Goal: Task Accomplishment & Management: Manage account settings

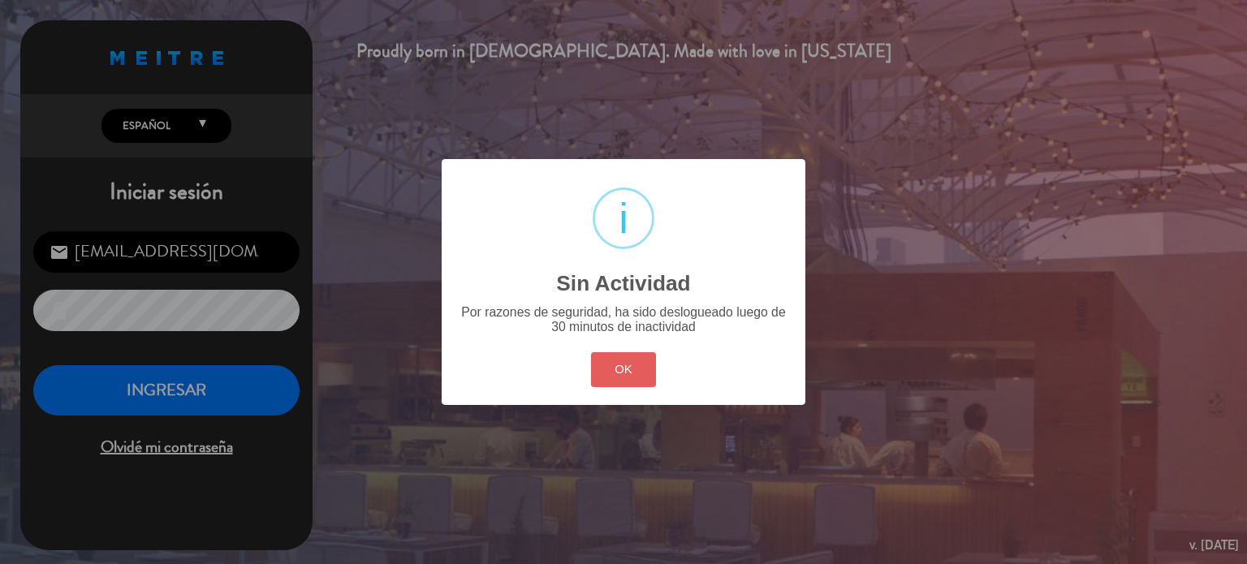
click at [606, 373] on button "OK" at bounding box center [624, 369] width 66 height 35
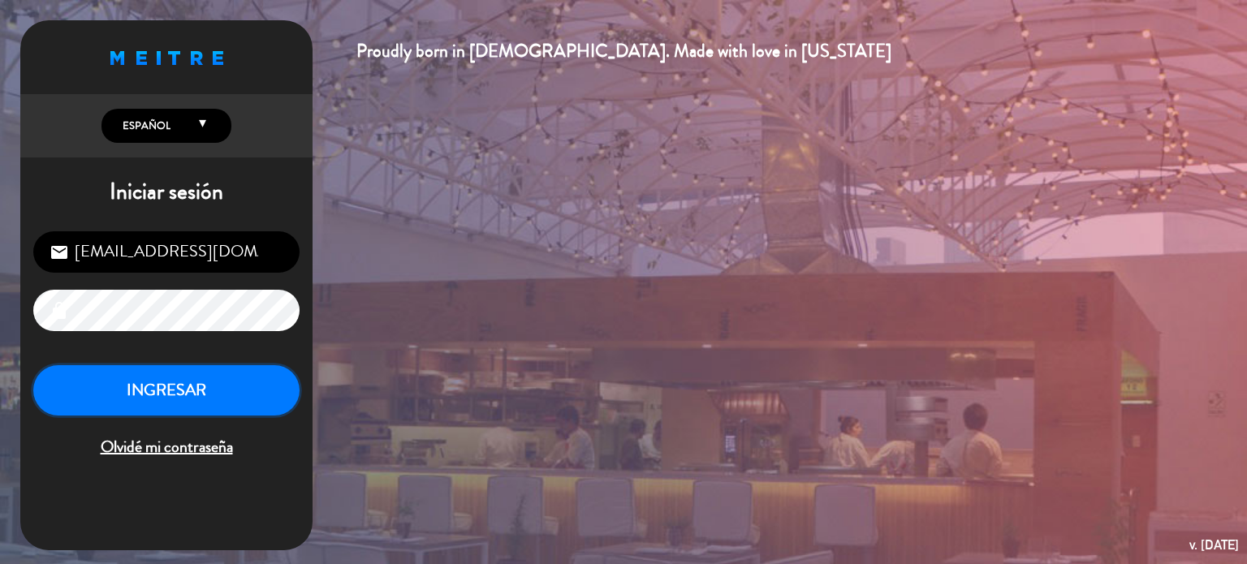
click at [243, 393] on button "INGRESAR" at bounding box center [166, 390] width 266 height 51
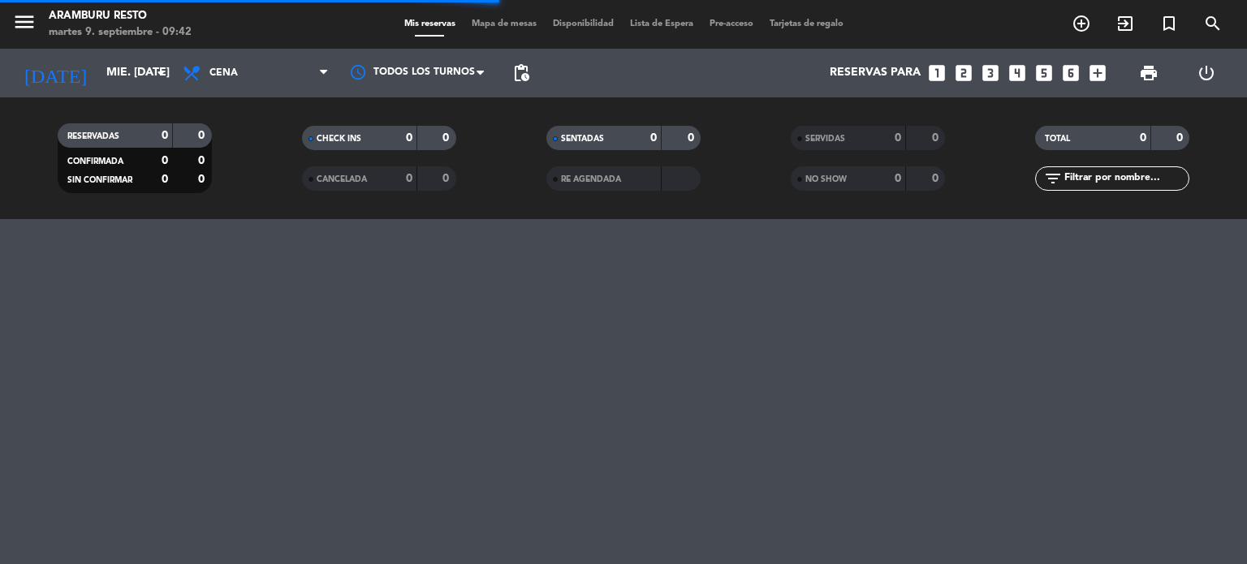
click at [990, 71] on icon "looks_3" at bounding box center [990, 72] width 21 height 21
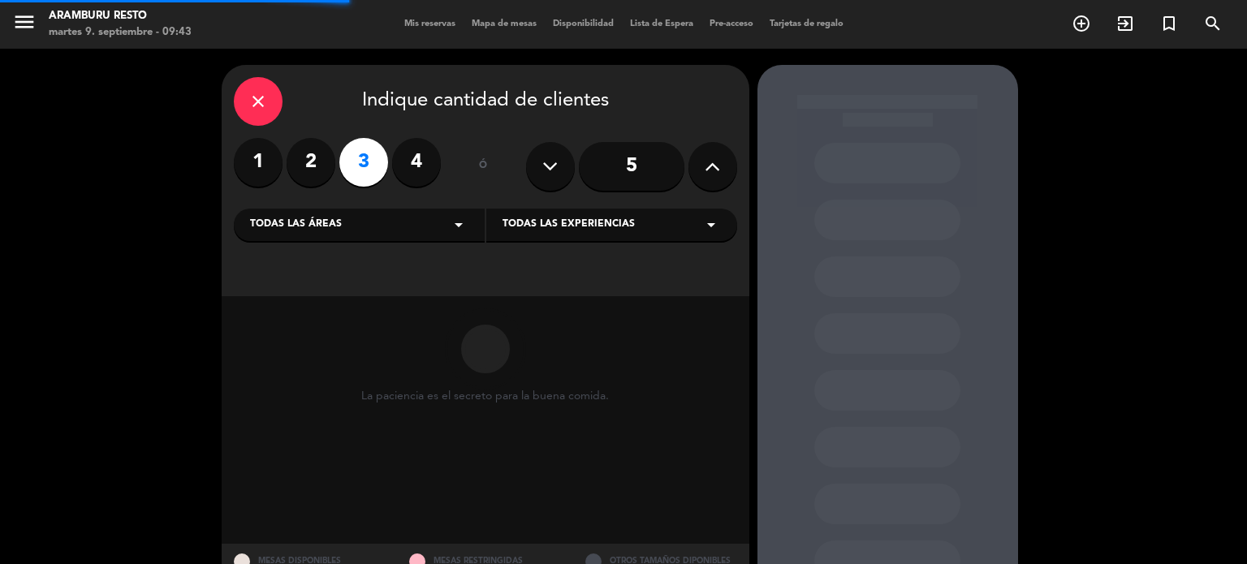
click at [278, 225] on span "Todas las áreas" at bounding box center [296, 225] width 92 height 16
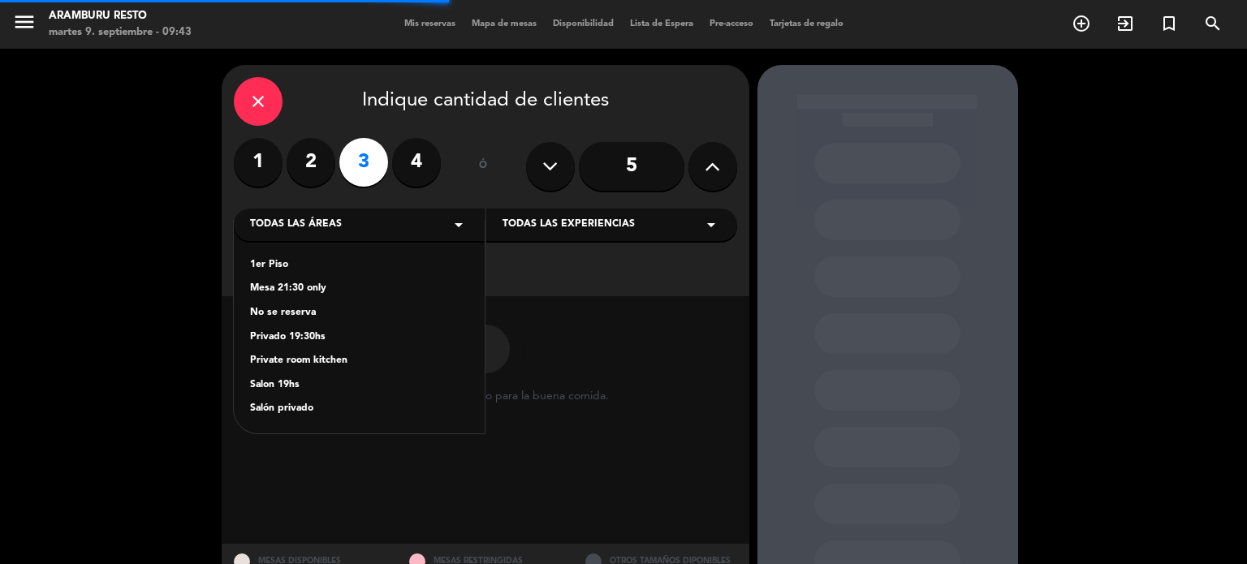
click at [285, 257] on div "1er Piso" at bounding box center [359, 265] width 218 height 16
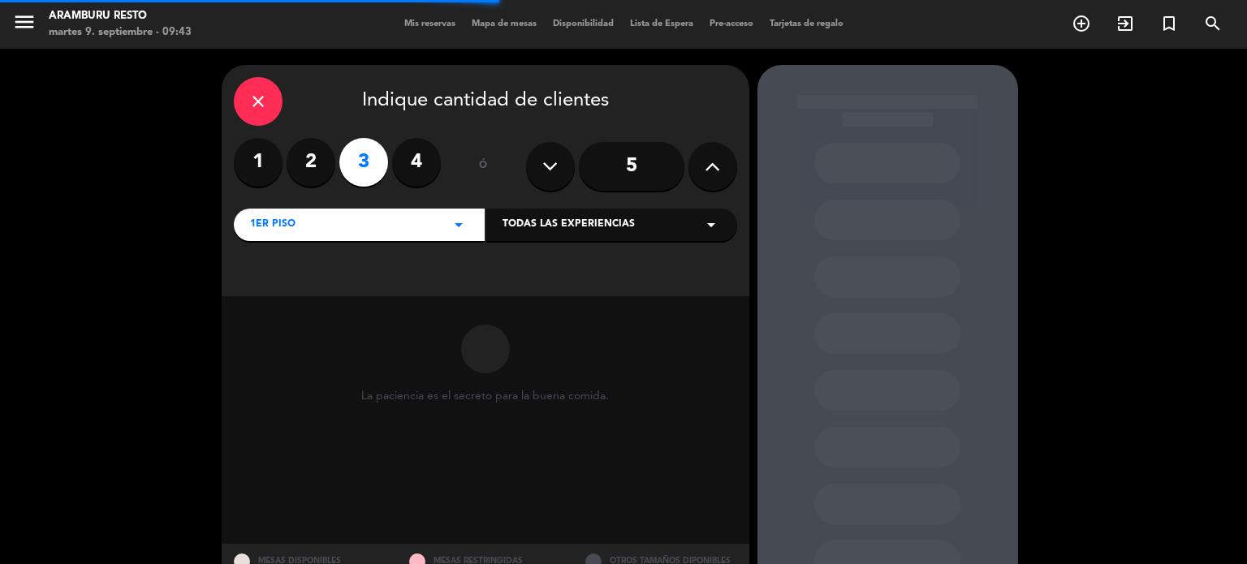
click at [528, 226] on span "Todas las experiencias" at bounding box center [568, 225] width 132 height 16
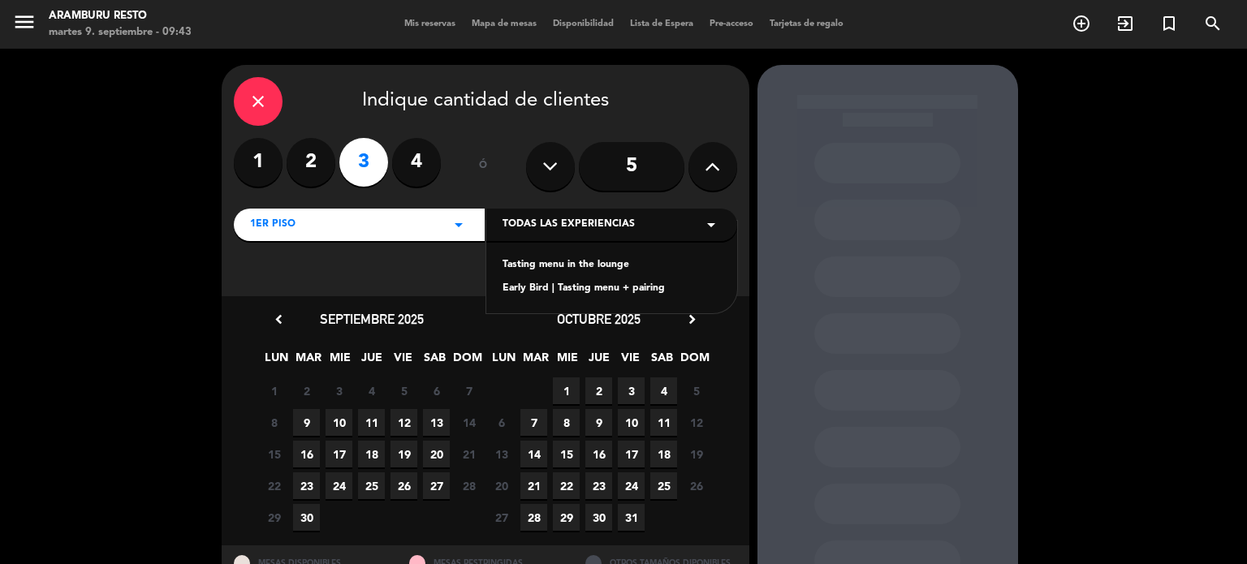
click at [526, 264] on div "Tasting menu in the lounge" at bounding box center [611, 265] width 218 height 16
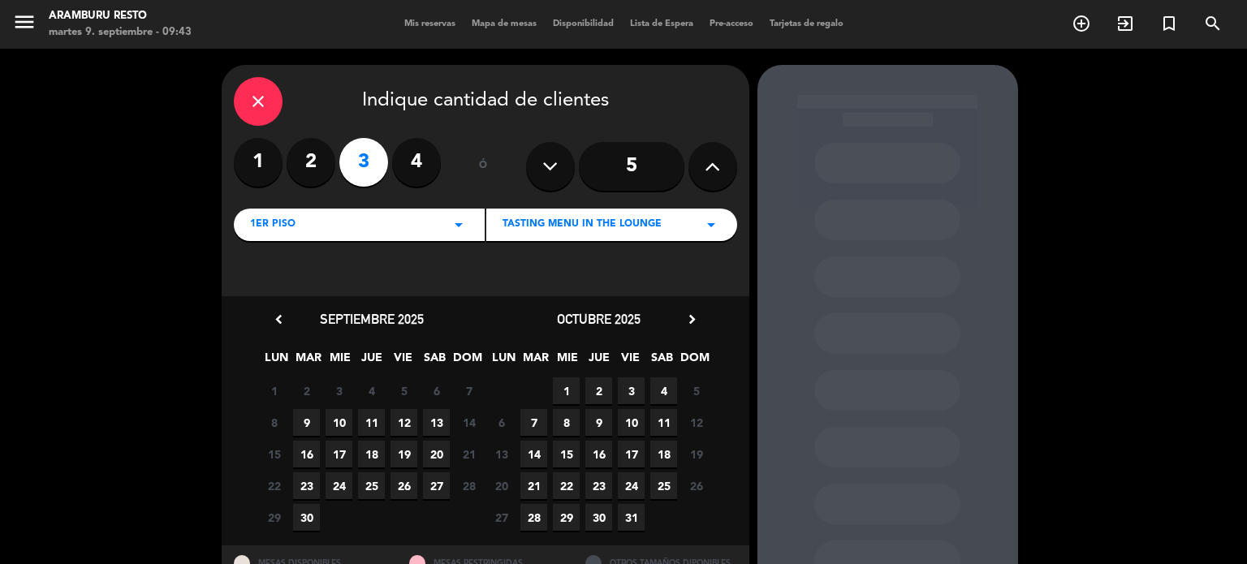
click at [688, 321] on icon "chevron_right" at bounding box center [691, 319] width 17 height 17
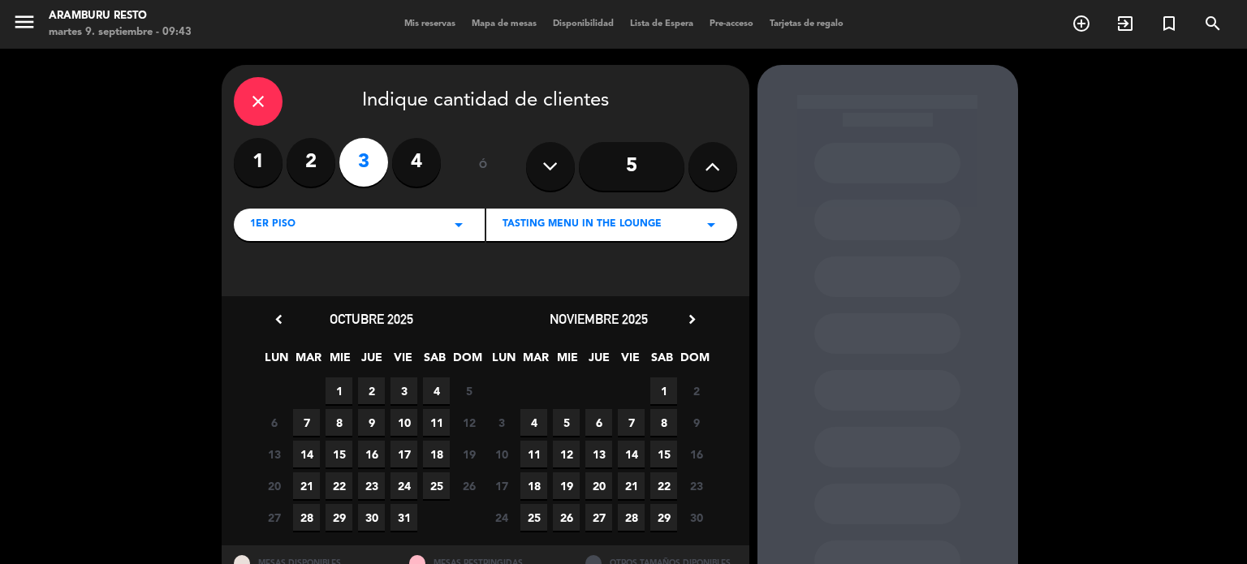
click at [688, 316] on icon "chevron_right" at bounding box center [691, 319] width 17 height 17
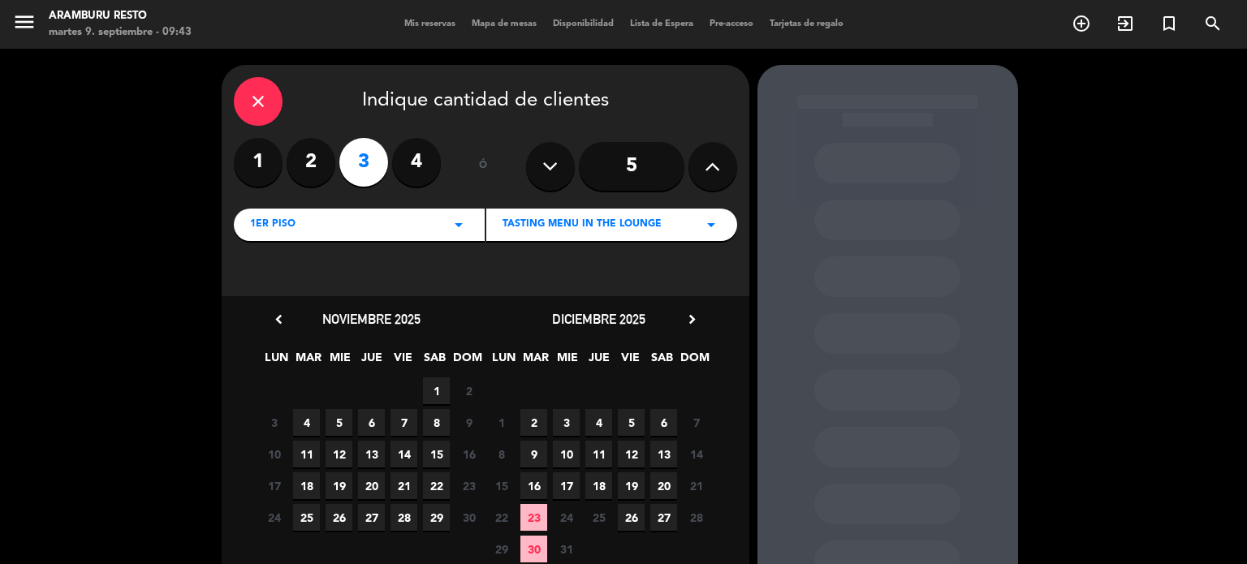
click at [568, 420] on span "3" at bounding box center [566, 422] width 27 height 27
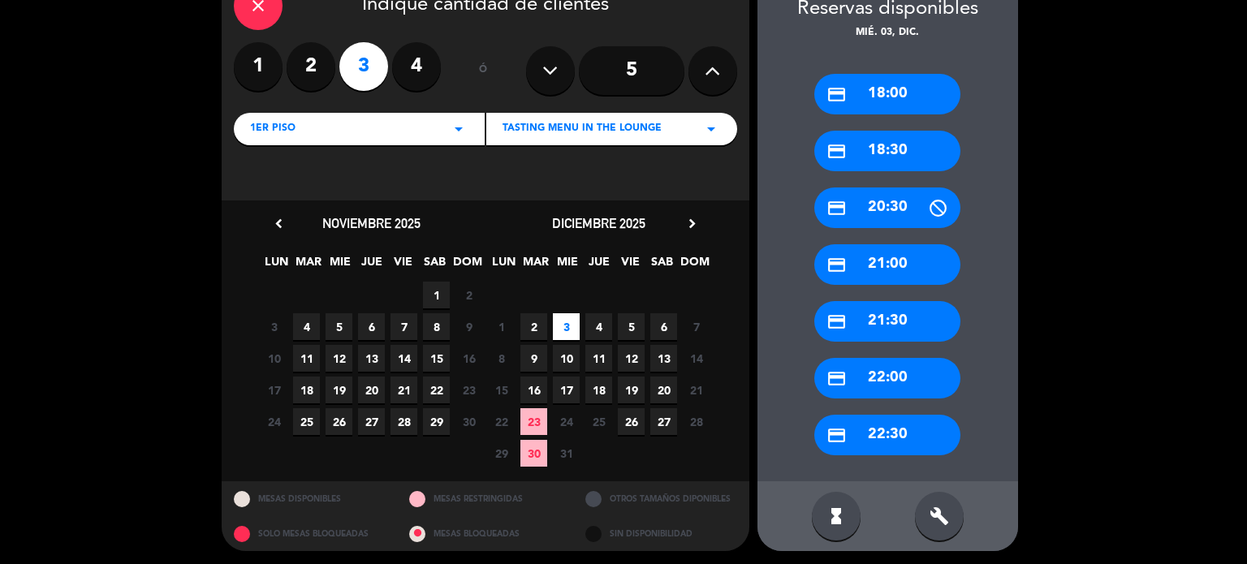
scroll to position [97, 0]
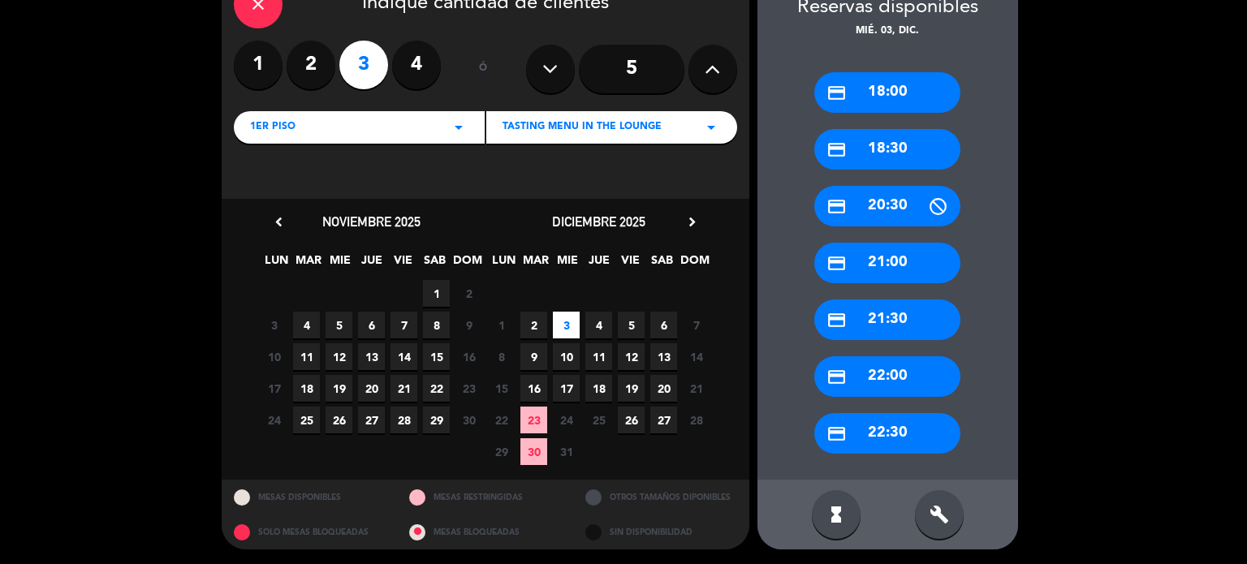
click at [396, 129] on div "1er Piso arrow_drop_down" at bounding box center [359, 127] width 251 height 32
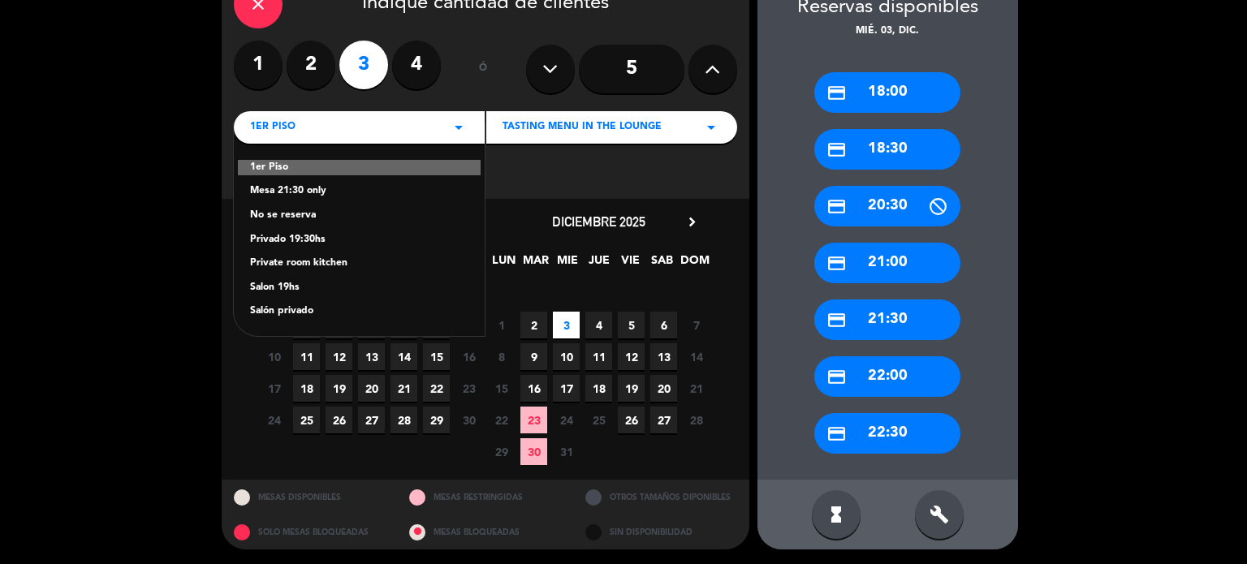
click at [277, 291] on div "Salon 19hs" at bounding box center [359, 288] width 218 height 16
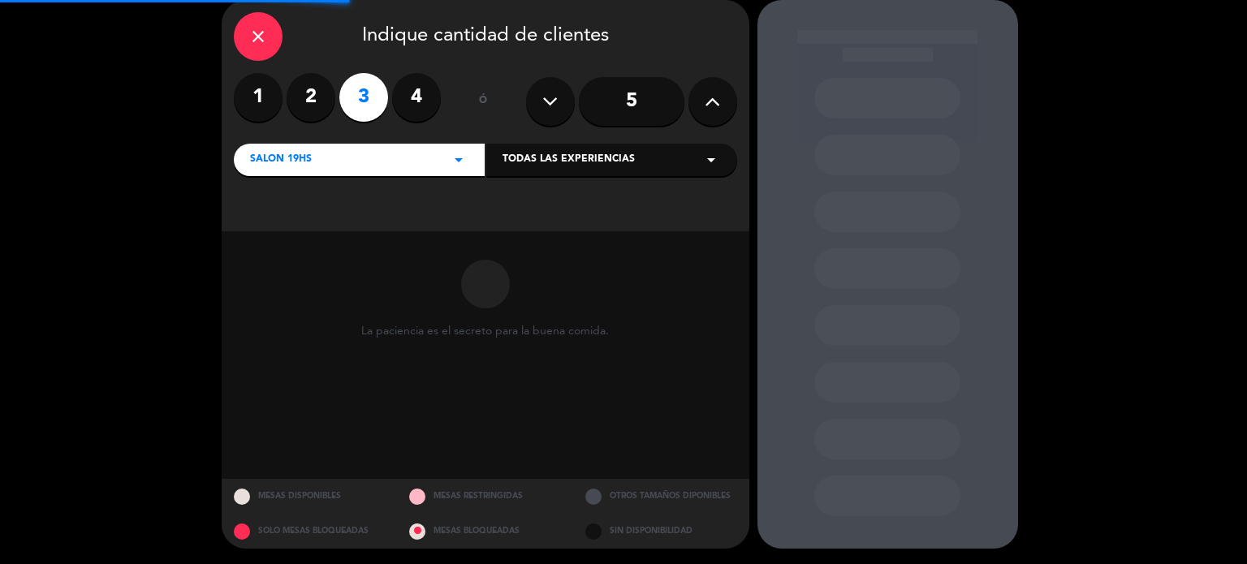
click at [666, 148] on div "Todas las experiencias arrow_drop_down" at bounding box center [611, 160] width 251 height 32
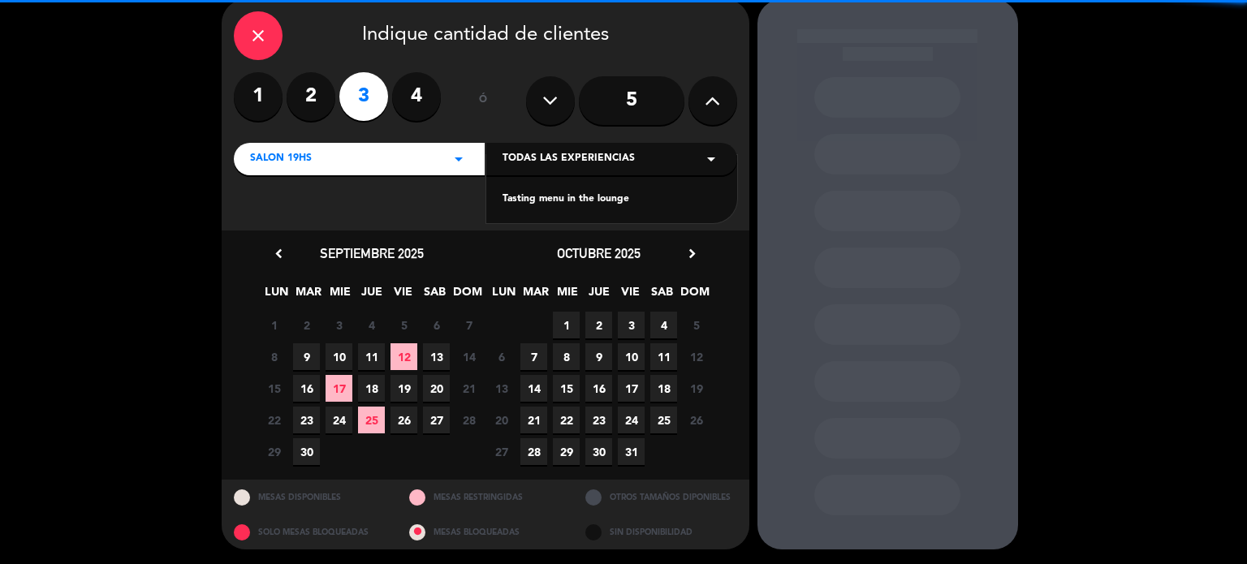
click at [608, 199] on div "Tasting menu in the lounge" at bounding box center [611, 200] width 218 height 16
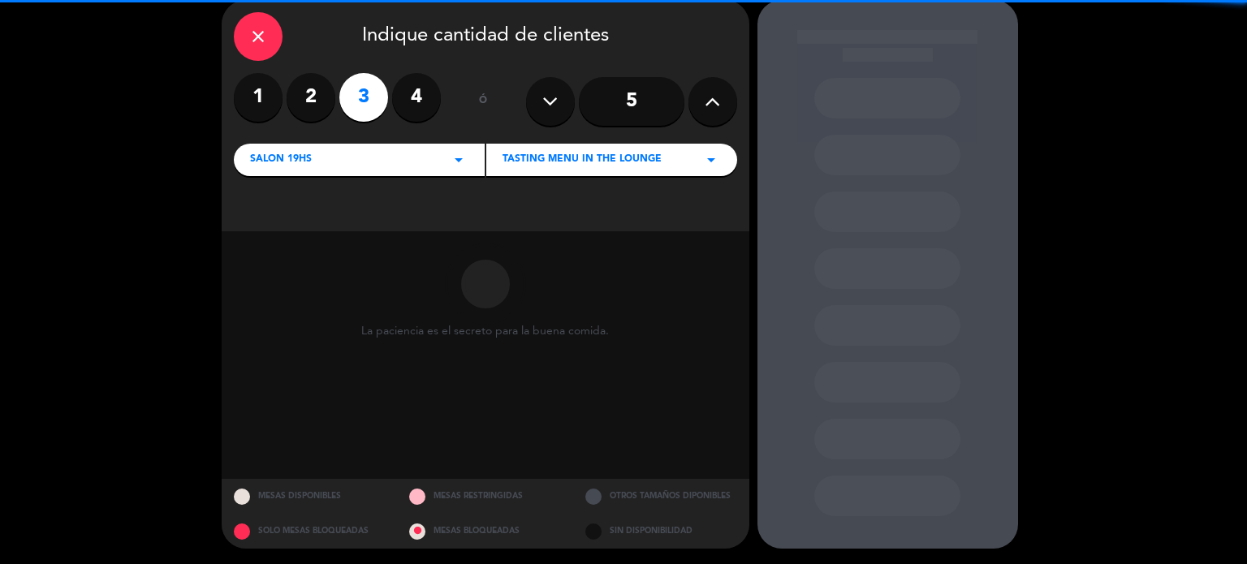
scroll to position [66, 0]
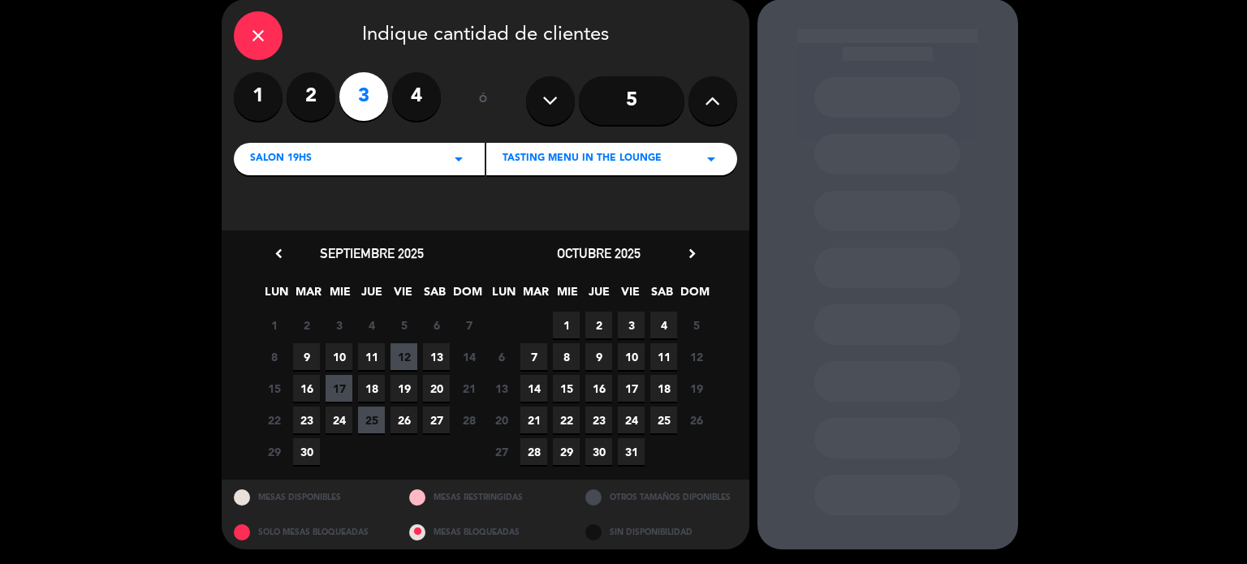
click at [690, 239] on div "chevron_left septiembre 2025 LUN MAR [PERSON_NAME] VIE SAB DOM 1 2 3 4 5 6 7 8 …" at bounding box center [486, 355] width 528 height 249
click at [685, 252] on icon "chevron_right" at bounding box center [691, 253] width 17 height 17
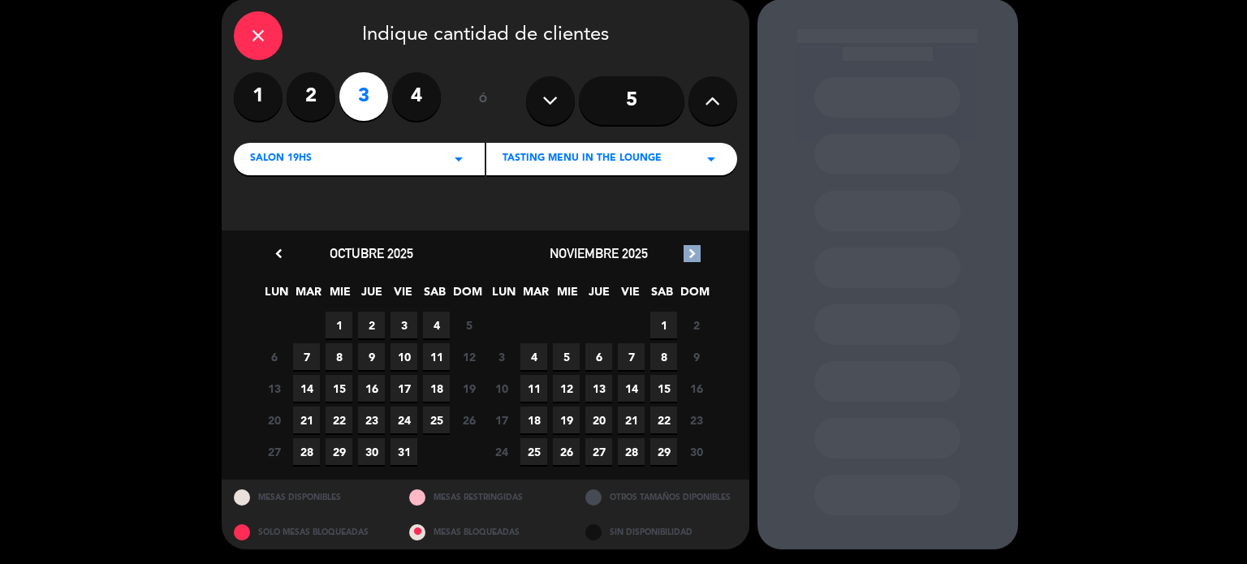
click at [686, 251] on icon "chevron_right" at bounding box center [691, 253] width 17 height 17
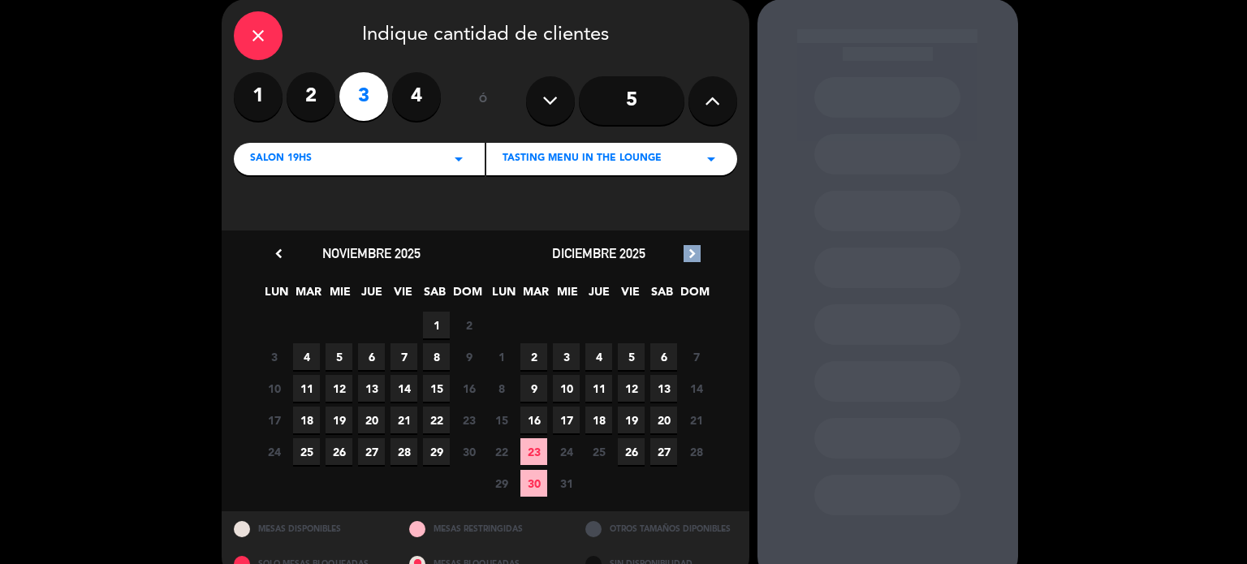
scroll to position [97, 0]
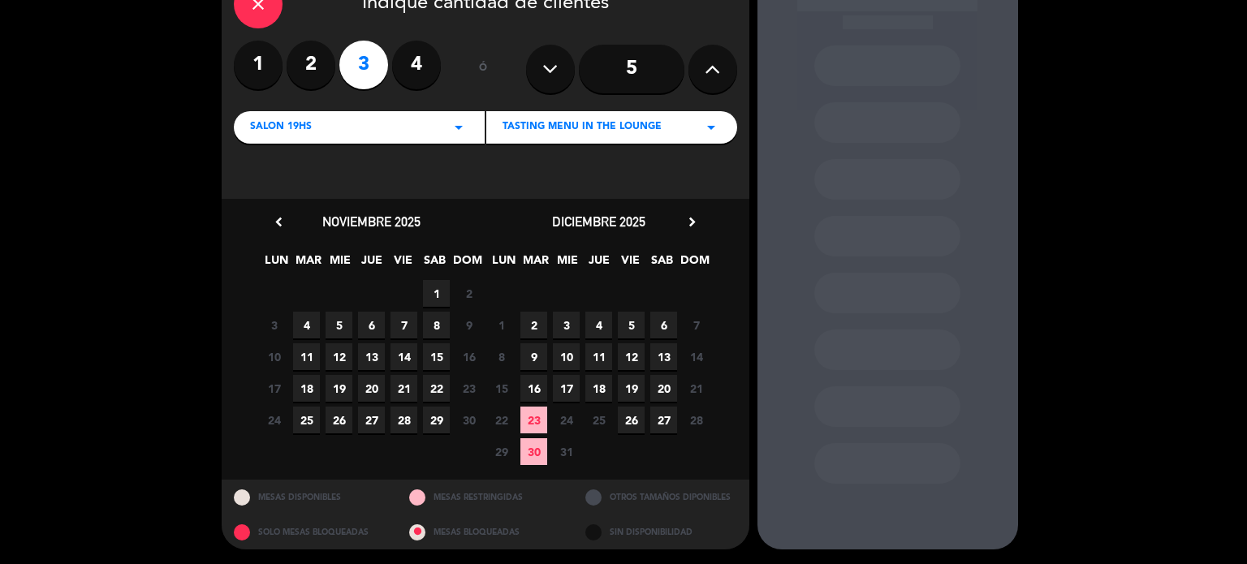
click at [565, 325] on span "3" at bounding box center [566, 325] width 27 height 27
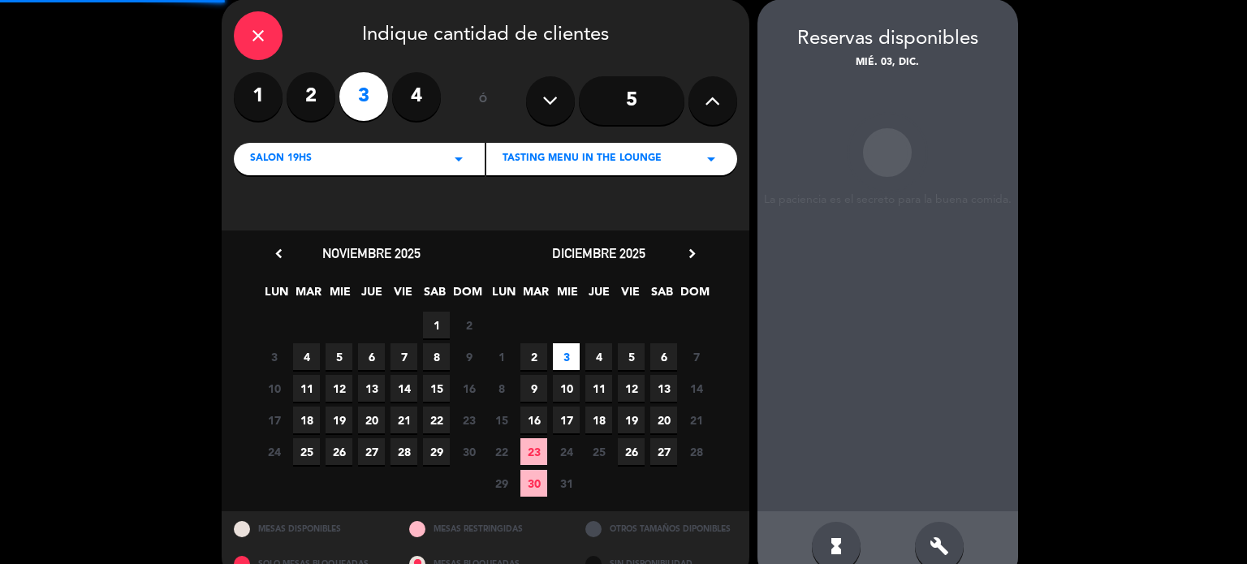
scroll to position [65, 0]
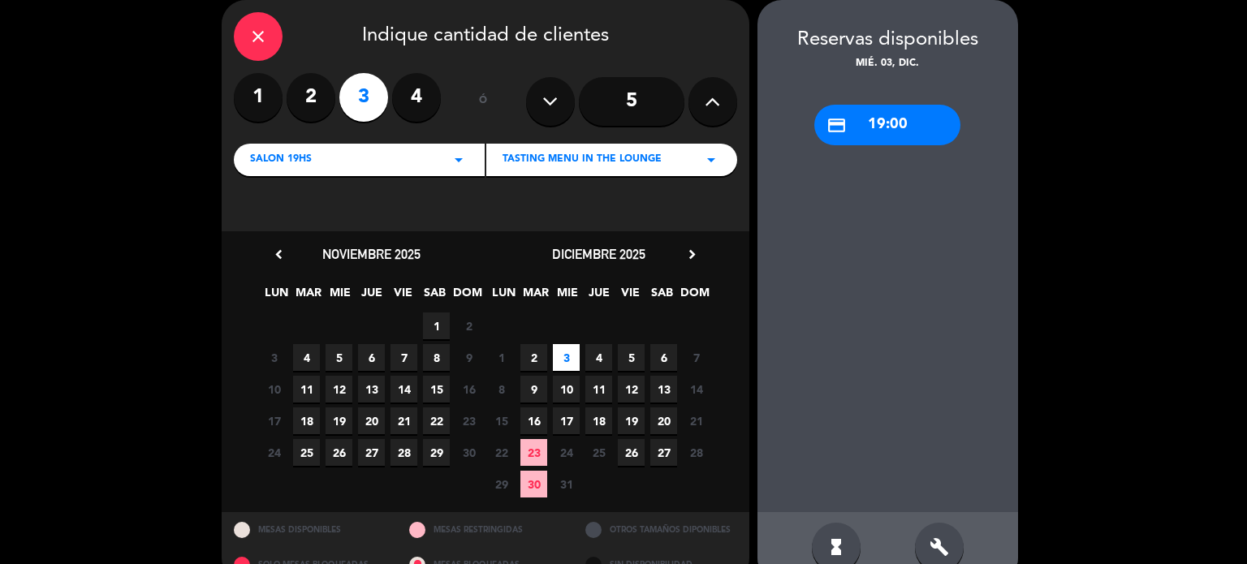
click at [847, 135] on div "credit_card 19:00" at bounding box center [887, 125] width 146 height 41
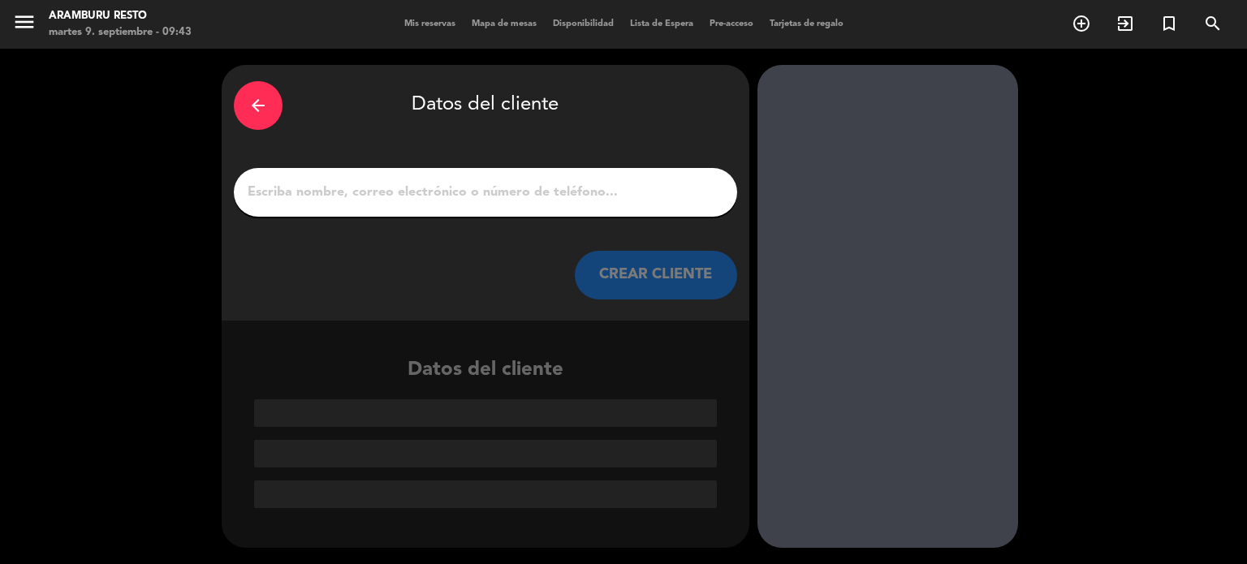
scroll to position [0, 0]
drag, startPoint x: 466, startPoint y: 213, endPoint x: 456, endPoint y: 199, distance: 17.6
click at [463, 209] on div at bounding box center [485, 192] width 503 height 49
drag, startPoint x: 456, startPoint y: 199, endPoint x: 444, endPoint y: 199, distance: 12.2
click at [456, 199] on input "1" at bounding box center [485, 192] width 479 height 23
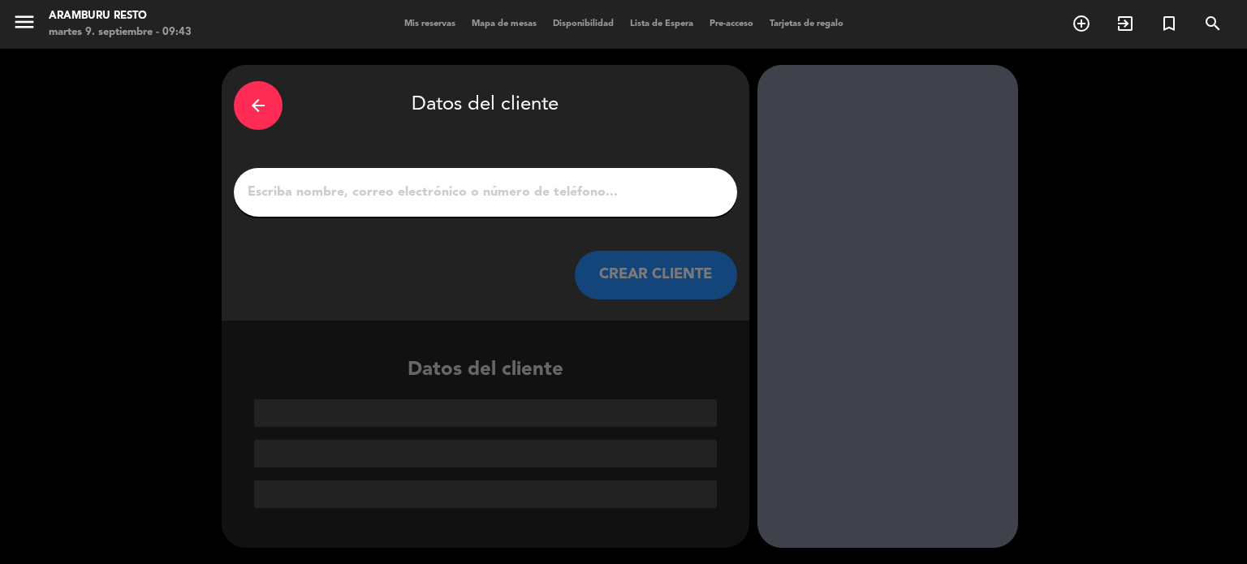
paste input "[PERSON_NAME]"
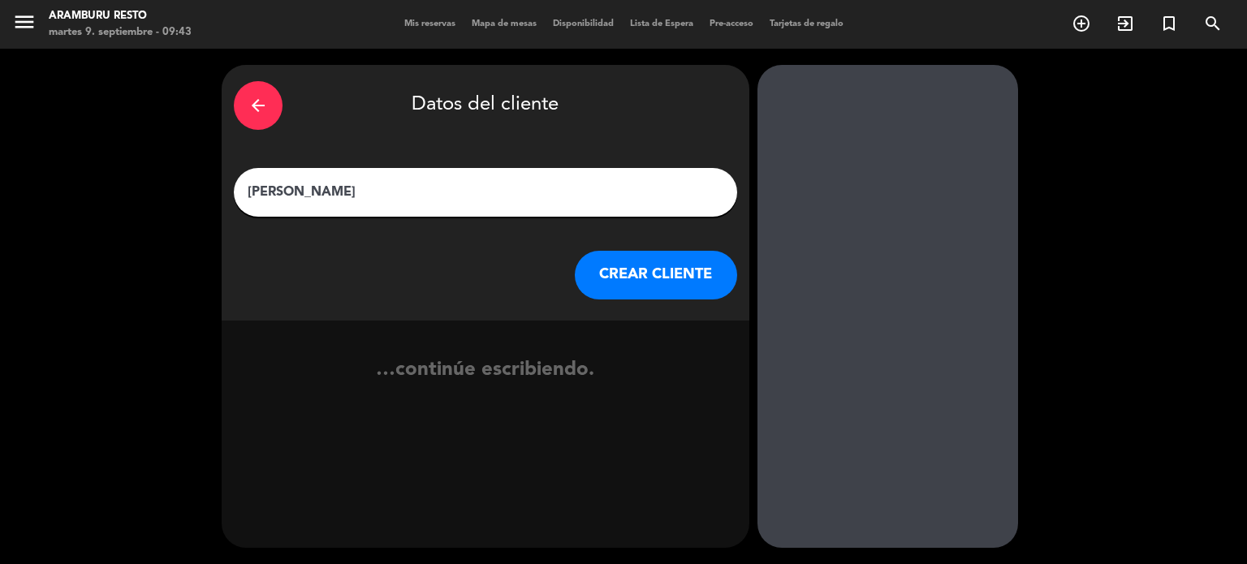
type input "[PERSON_NAME]"
click at [674, 277] on button "CREAR CLIENTE" at bounding box center [656, 275] width 162 height 49
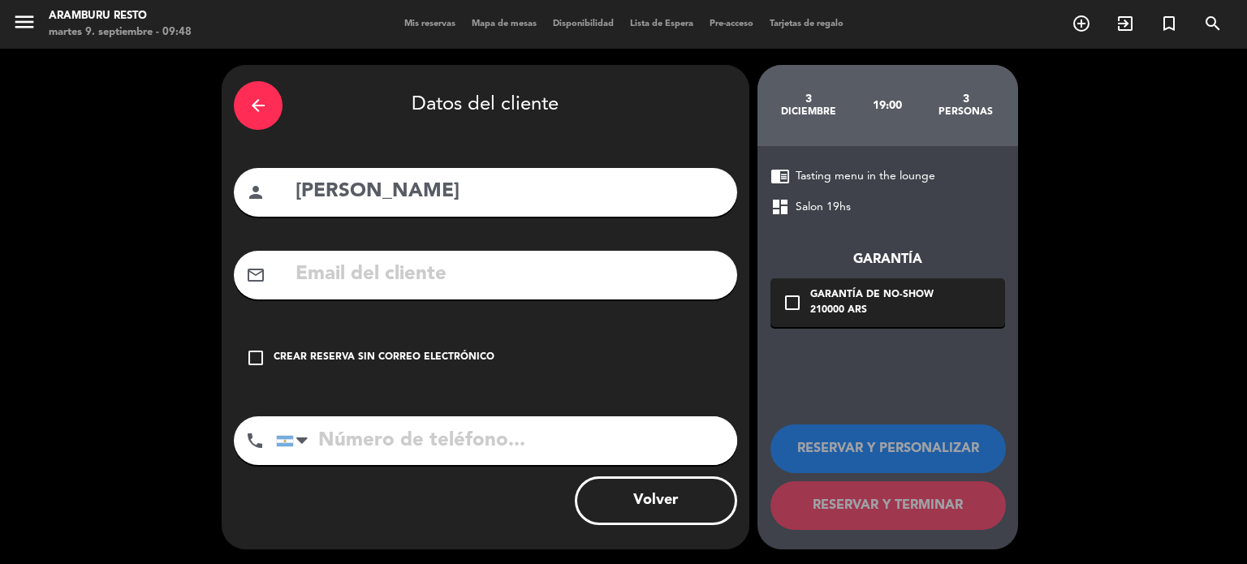
click at [359, 278] on input "text" at bounding box center [509, 274] width 431 height 33
paste input "[PERSON_NAME][EMAIL_ADDRESS][PERSON_NAME][DOMAIN_NAME]"
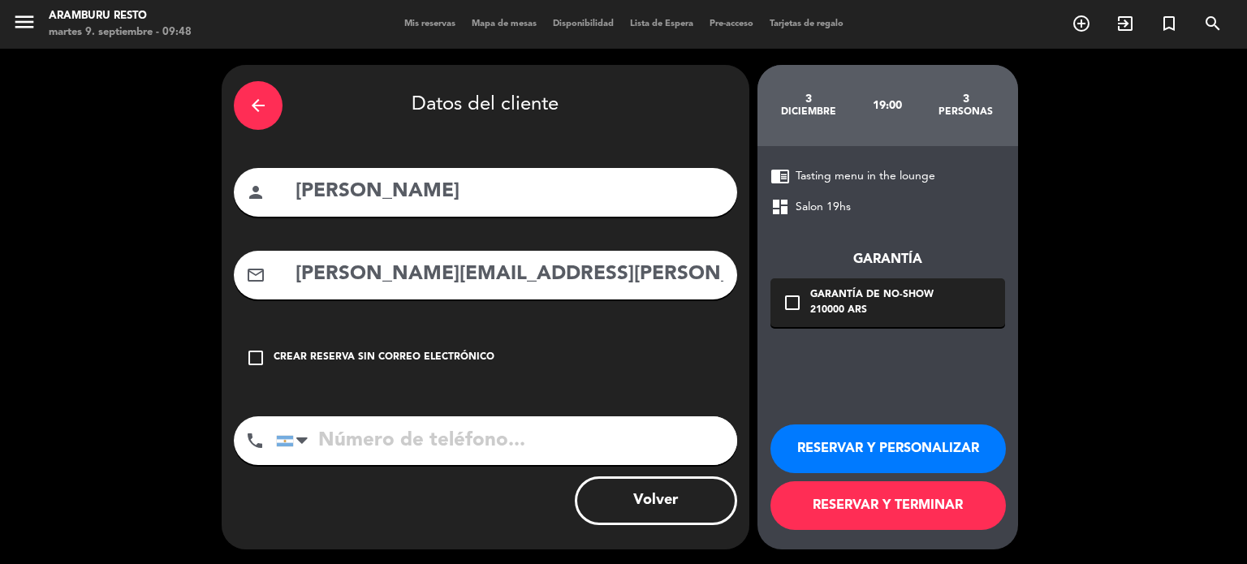
type input "[PERSON_NAME][EMAIL_ADDRESS][PERSON_NAME][DOMAIN_NAME]"
drag, startPoint x: 349, startPoint y: 437, endPoint x: 251, endPoint y: 185, distance: 270.1
click at [351, 437] on input "tel" at bounding box center [506, 440] width 461 height 49
paste input "[PERSON_NAME][EMAIL_ADDRESS][PERSON_NAME][DOMAIN_NAME]"
type input "[PERSON_NAME][EMAIL_ADDRESS][PERSON_NAME][DOMAIN_NAME]"
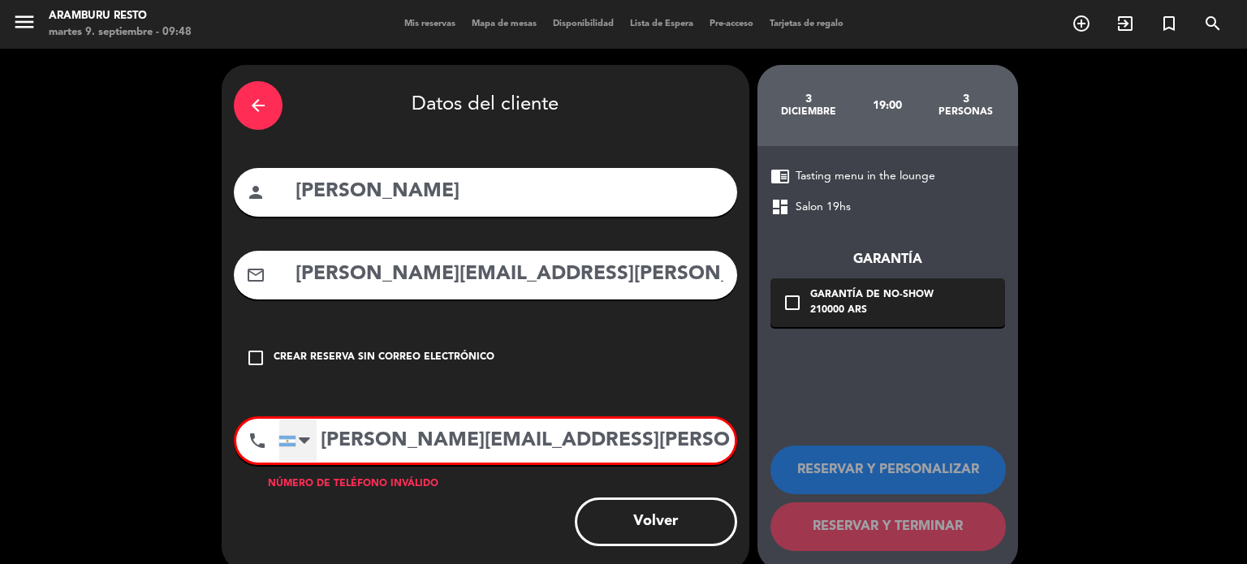
drag, startPoint x: 564, startPoint y: 438, endPoint x: 280, endPoint y: 441, distance: 284.1
click at [276, 444] on div "phone [GEOGRAPHIC_DATA] +1 [GEOGRAPHIC_DATA] +44 [GEOGRAPHIC_DATA] ([GEOGRAPHIC…" at bounding box center [485, 440] width 503 height 49
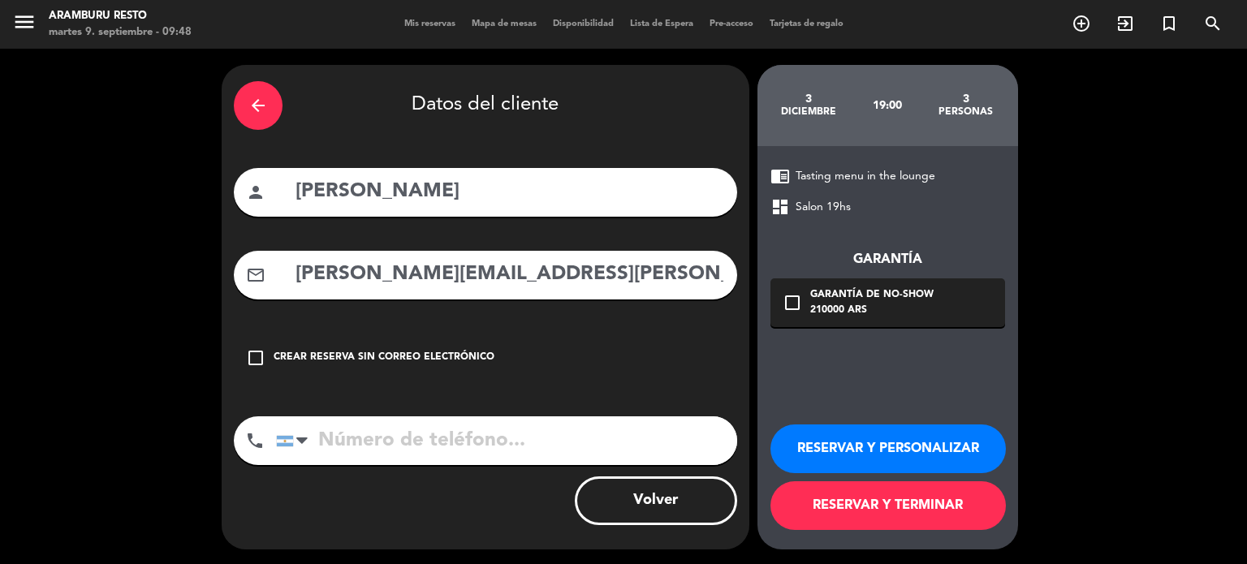
click at [351, 425] on input "tel" at bounding box center [506, 440] width 461 height 49
paste input "[PHONE_NUMBER]"
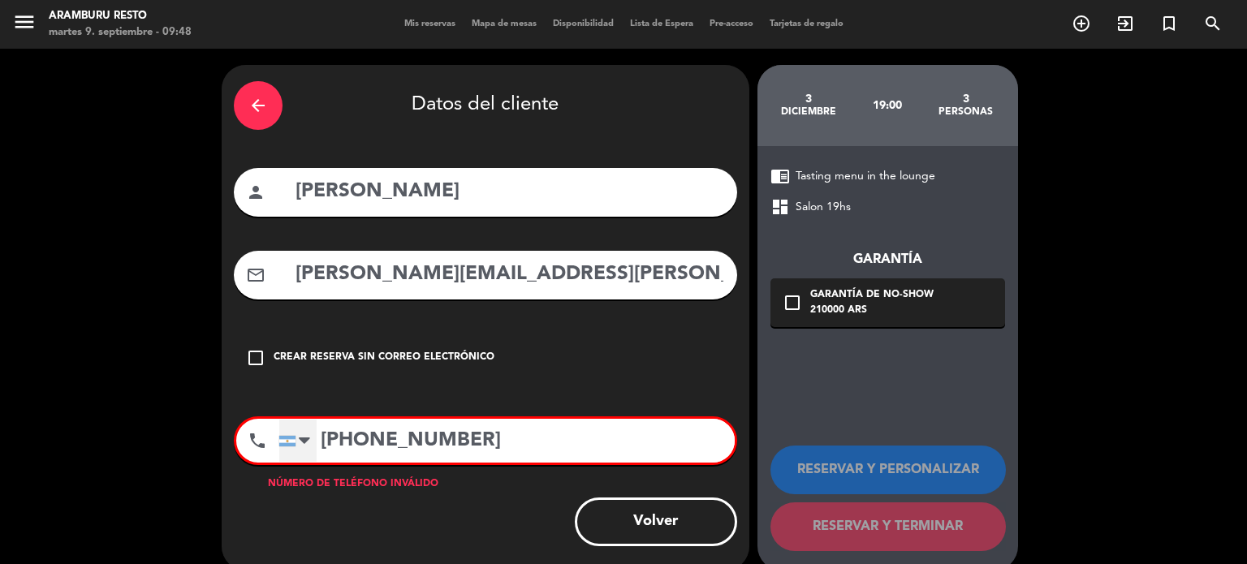
type input "[PHONE_NUMBER]"
click at [311, 445] on div at bounding box center [297, 441] width 37 height 42
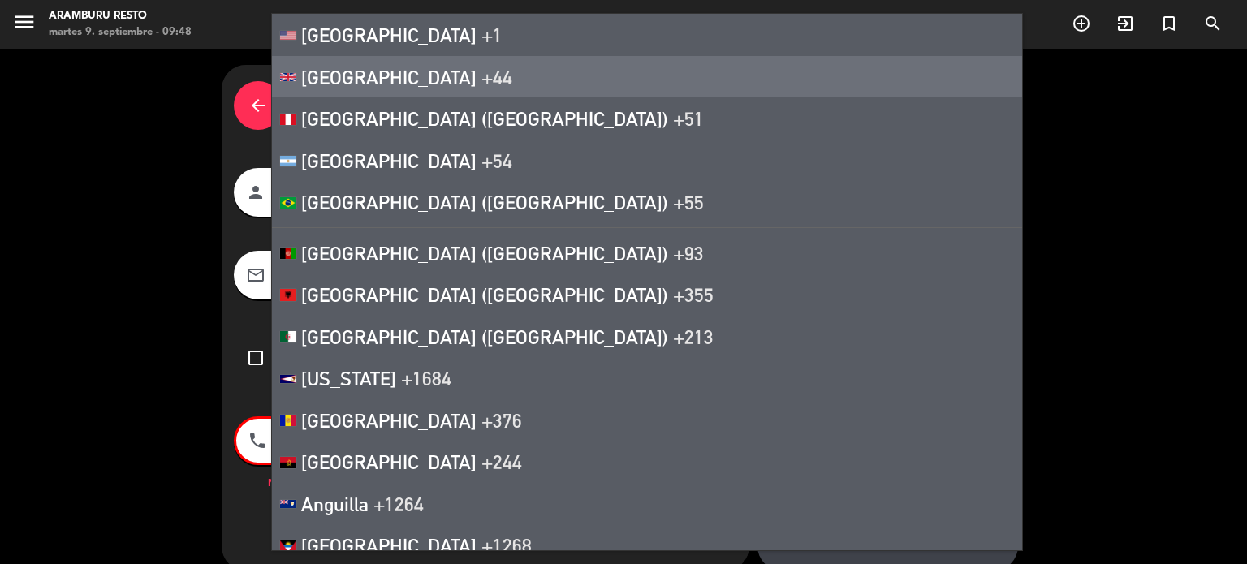
click at [344, 76] on span "[GEOGRAPHIC_DATA]" at bounding box center [388, 77] width 175 height 23
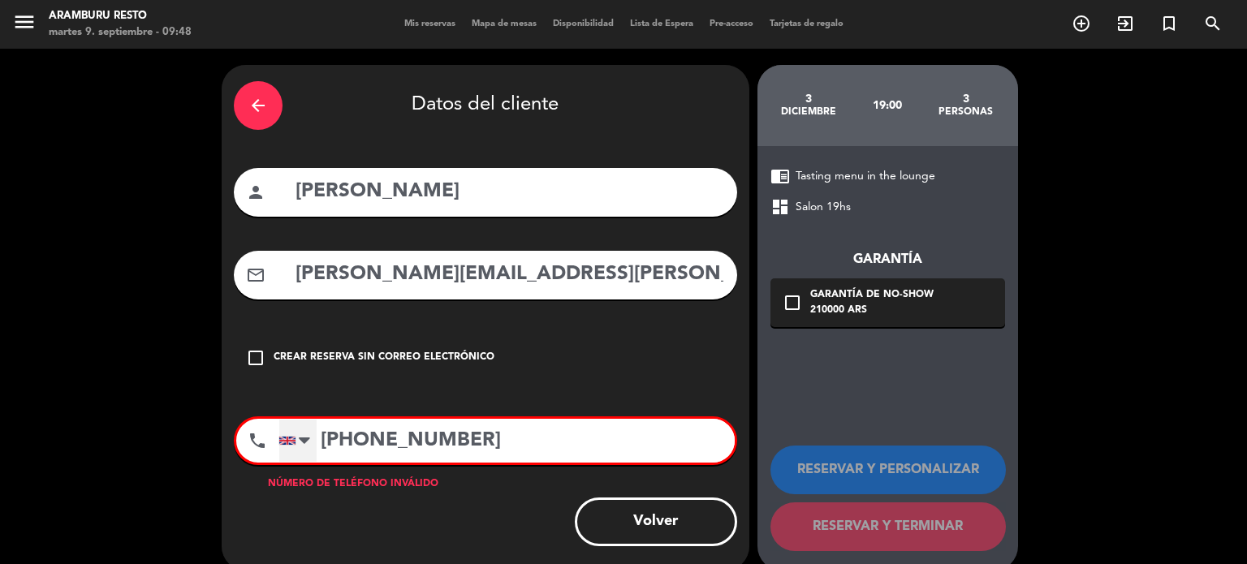
click at [292, 444] on div at bounding box center [287, 441] width 16 height 8
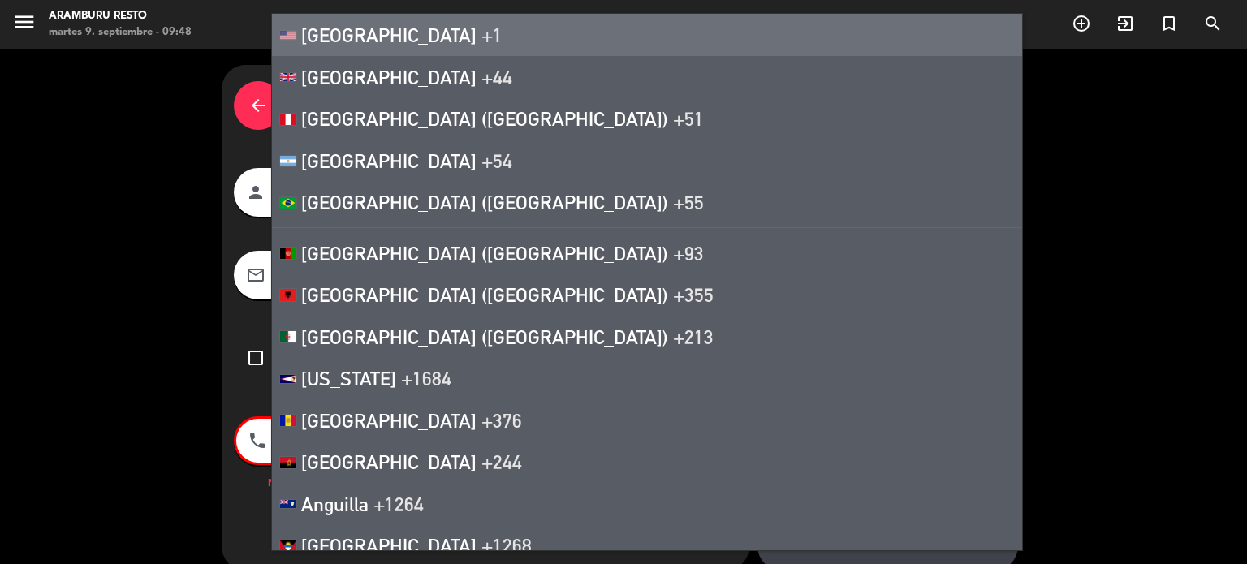
click at [382, 49] on li "[GEOGRAPHIC_DATA] +1" at bounding box center [647, 35] width 750 height 42
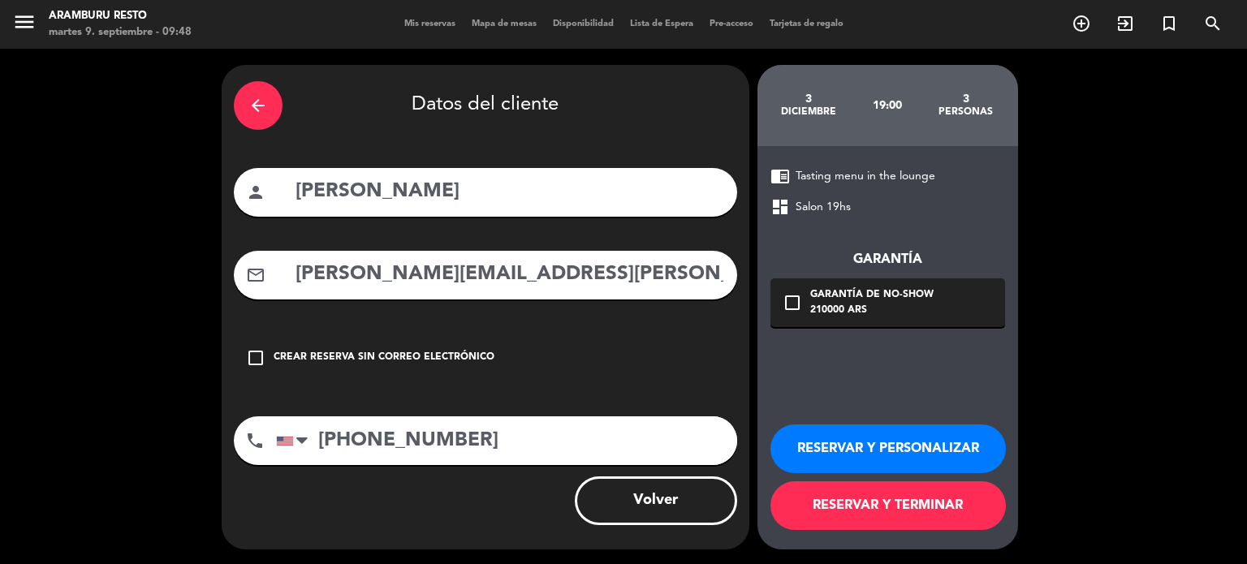
click at [800, 303] on icon "check_box_outline_blank" at bounding box center [791, 302] width 19 height 19
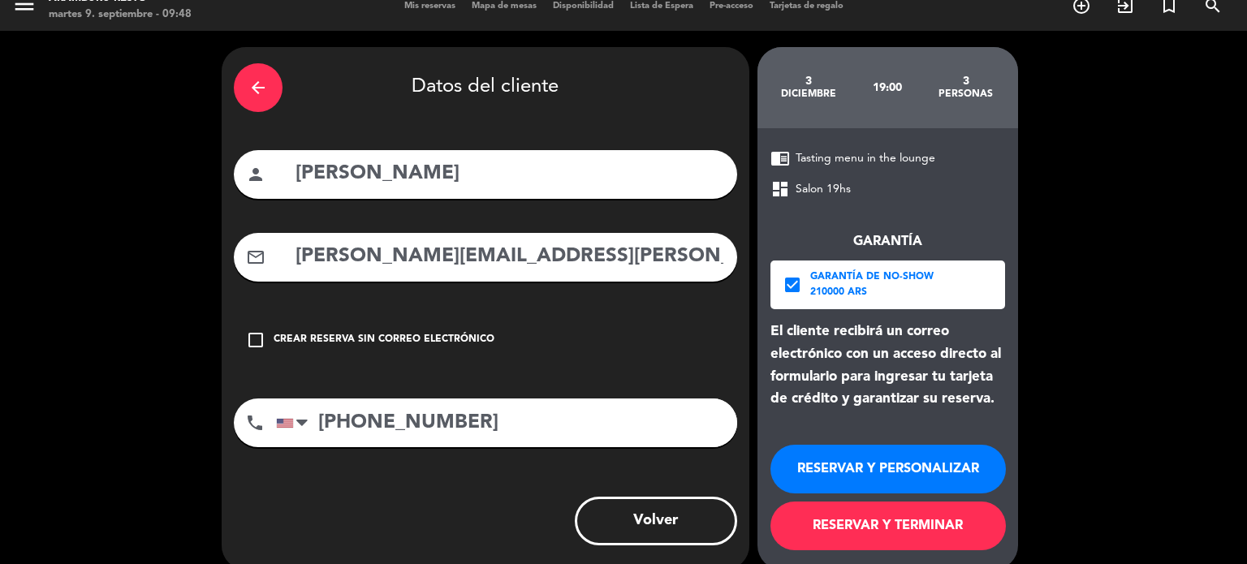
scroll to position [39, 0]
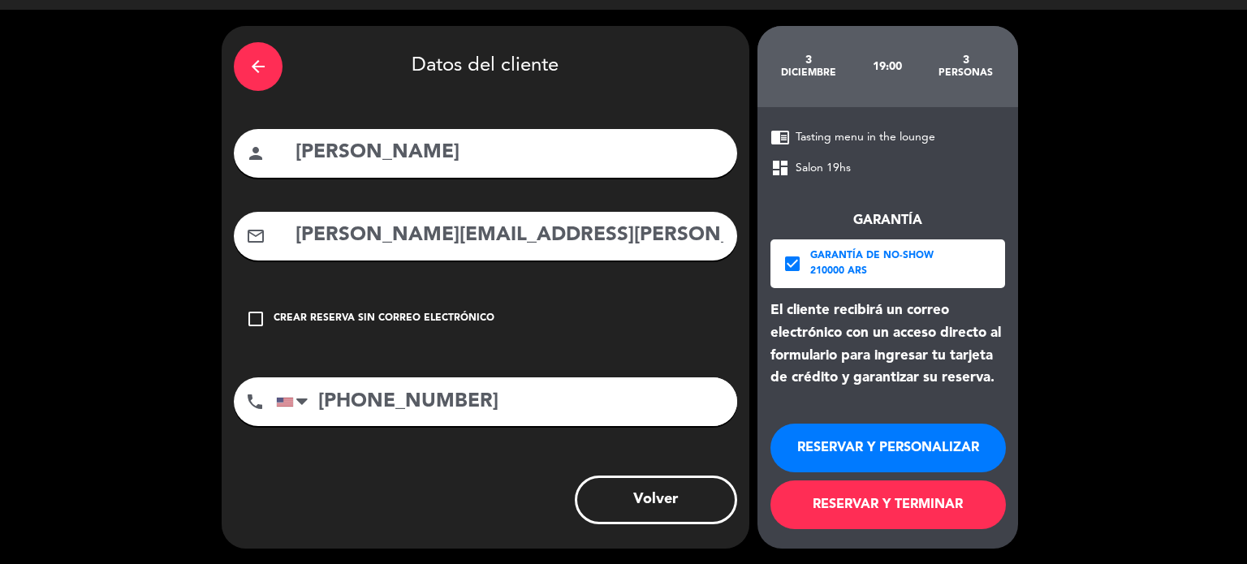
click at [881, 503] on button "RESERVAR Y TERMINAR" at bounding box center [887, 505] width 235 height 49
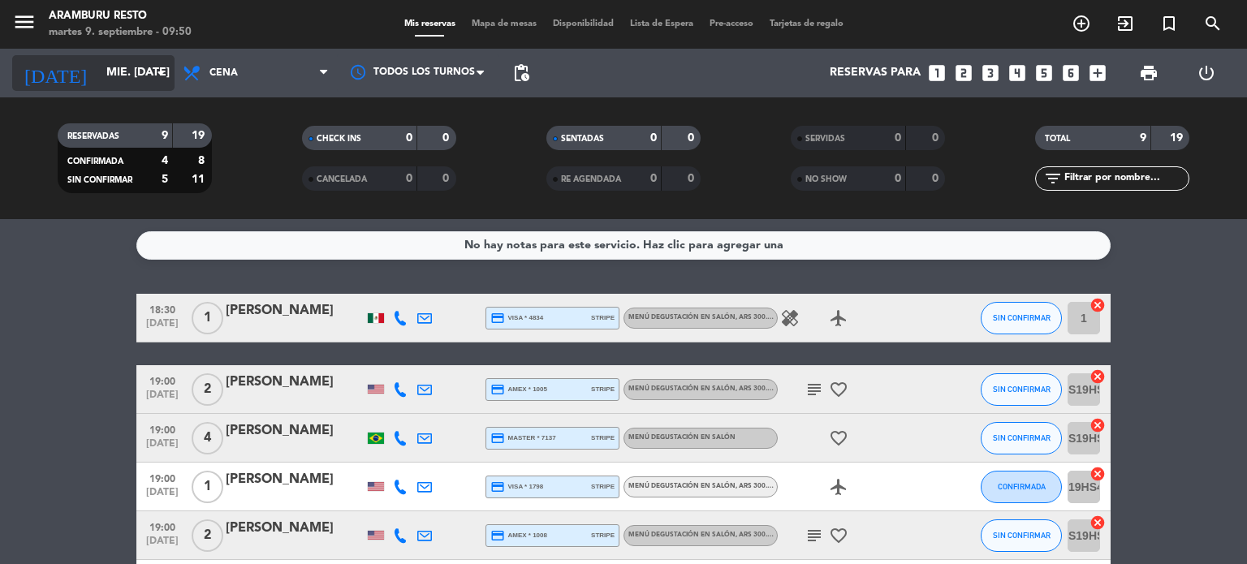
click at [131, 64] on input "mié. [DATE]" at bounding box center [175, 72] width 154 height 29
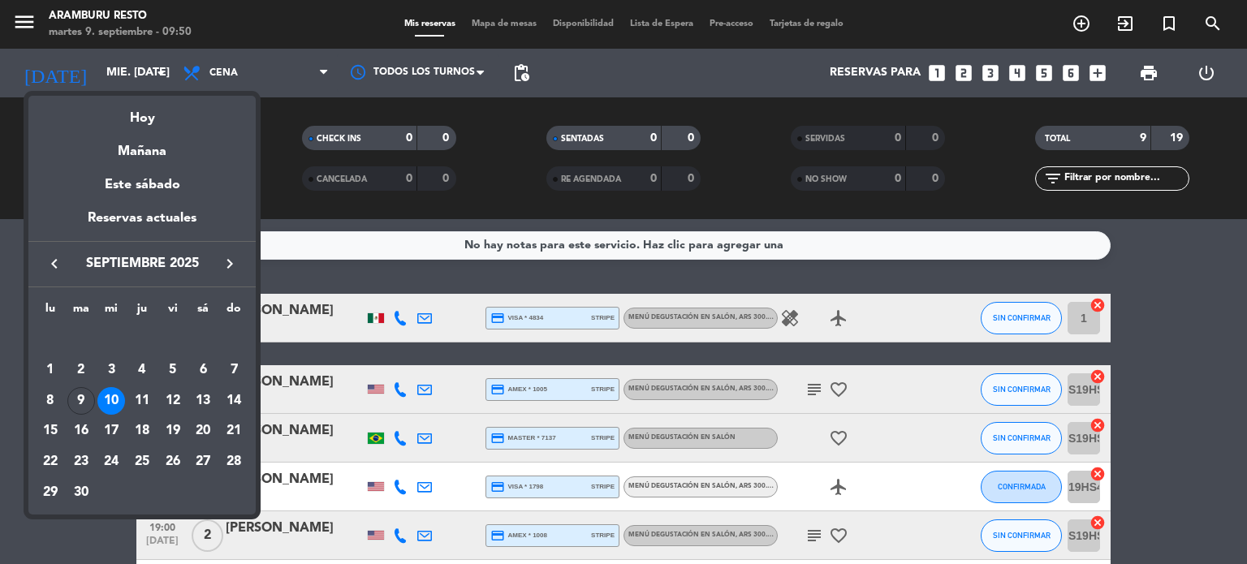
click at [227, 256] on icon "keyboard_arrow_right" at bounding box center [229, 263] width 19 height 19
click at [51, 271] on icon "keyboard_arrow_left" at bounding box center [54, 263] width 19 height 19
click at [51, 270] on icon "keyboard_arrow_left" at bounding box center [54, 263] width 19 height 19
click at [166, 393] on div "12" at bounding box center [173, 401] width 28 height 28
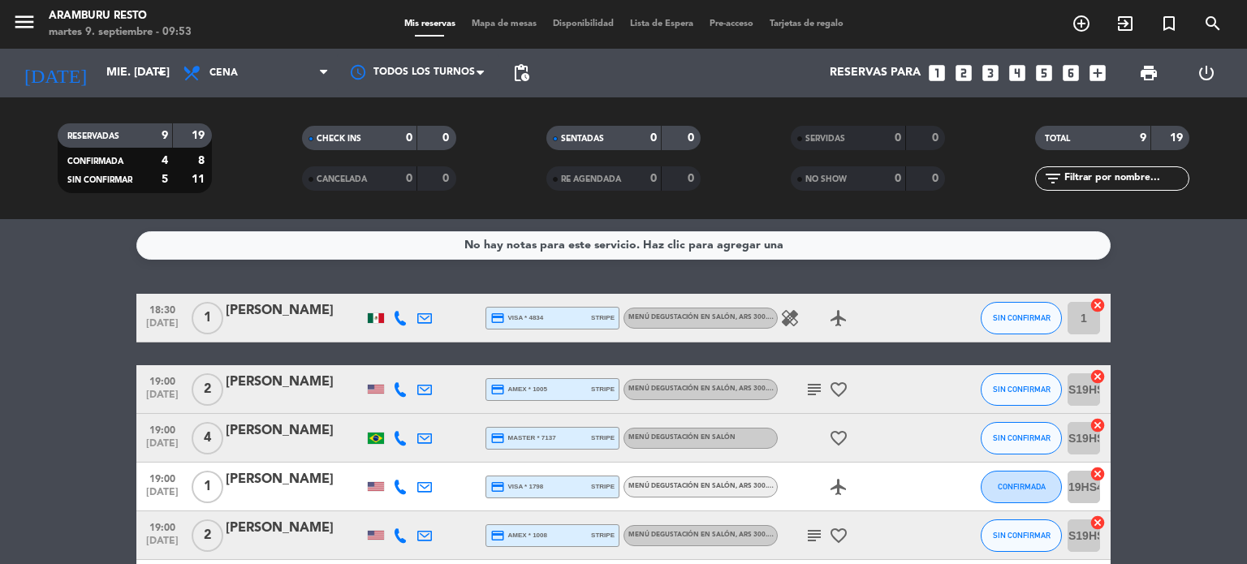
type input "vie. [DATE]"
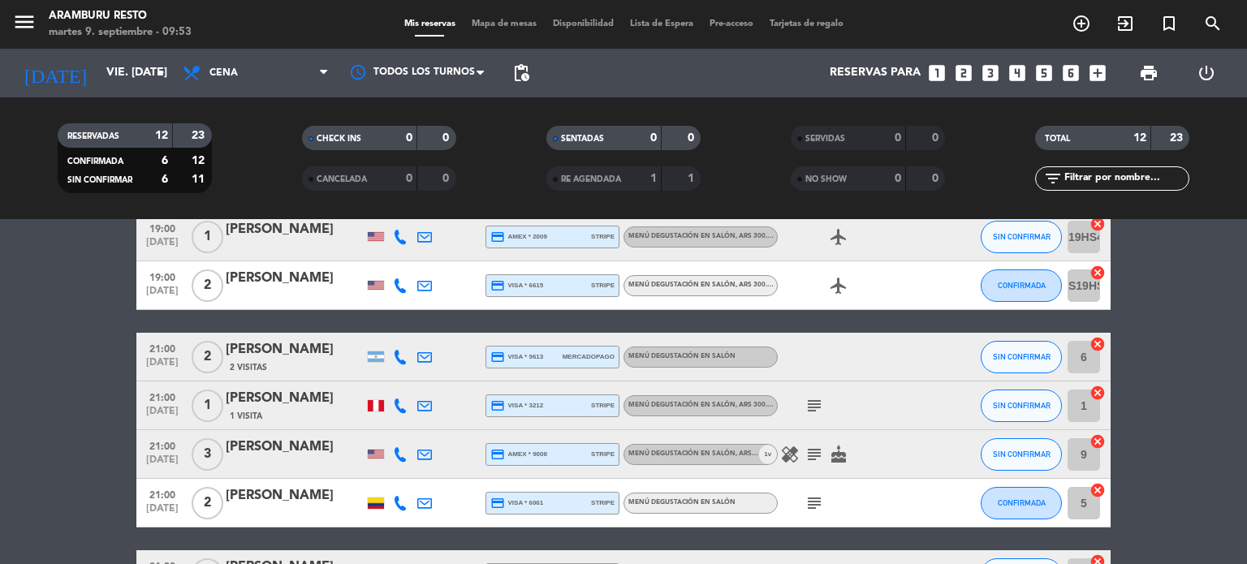
scroll to position [406, 0]
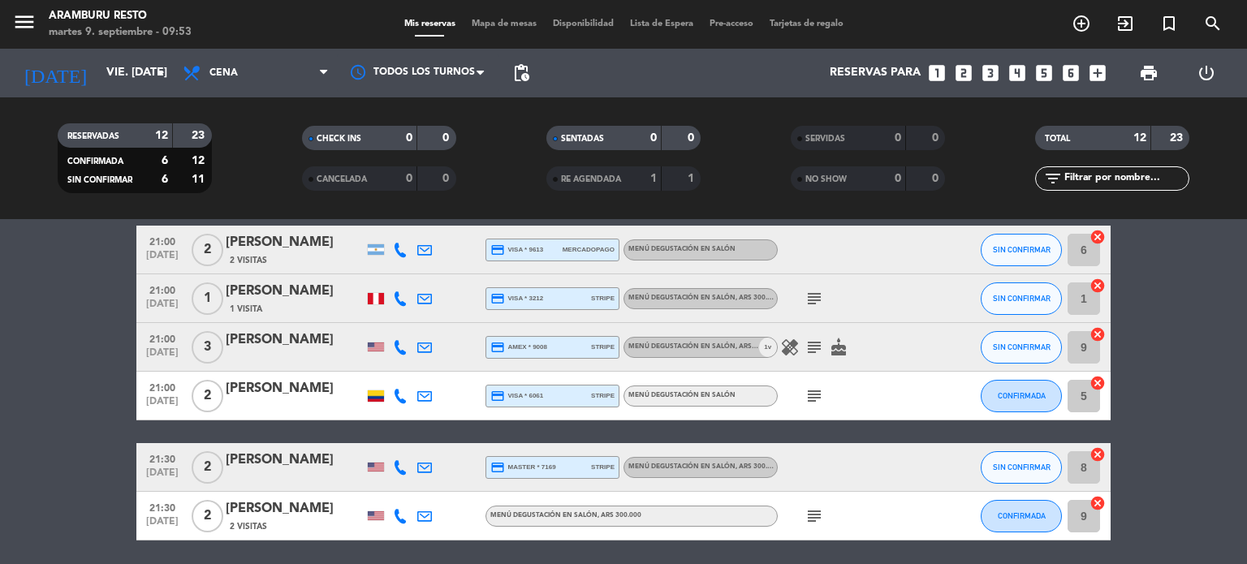
click at [791, 348] on icon "healing" at bounding box center [789, 347] width 19 height 19
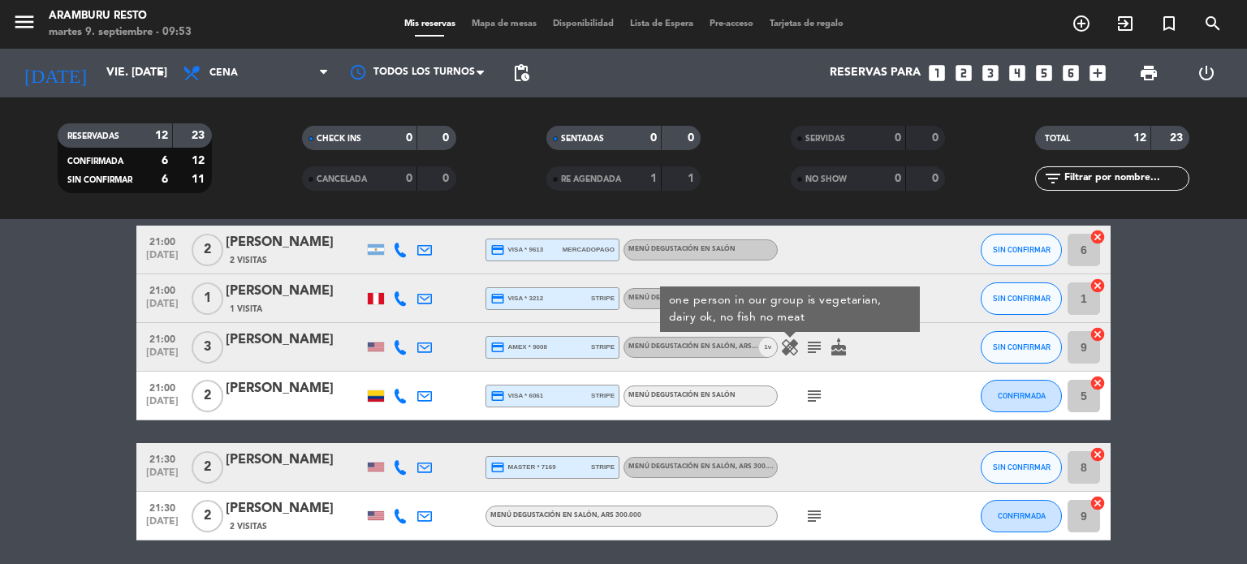
click at [817, 347] on icon "subject" at bounding box center [813, 347] width 19 height 19
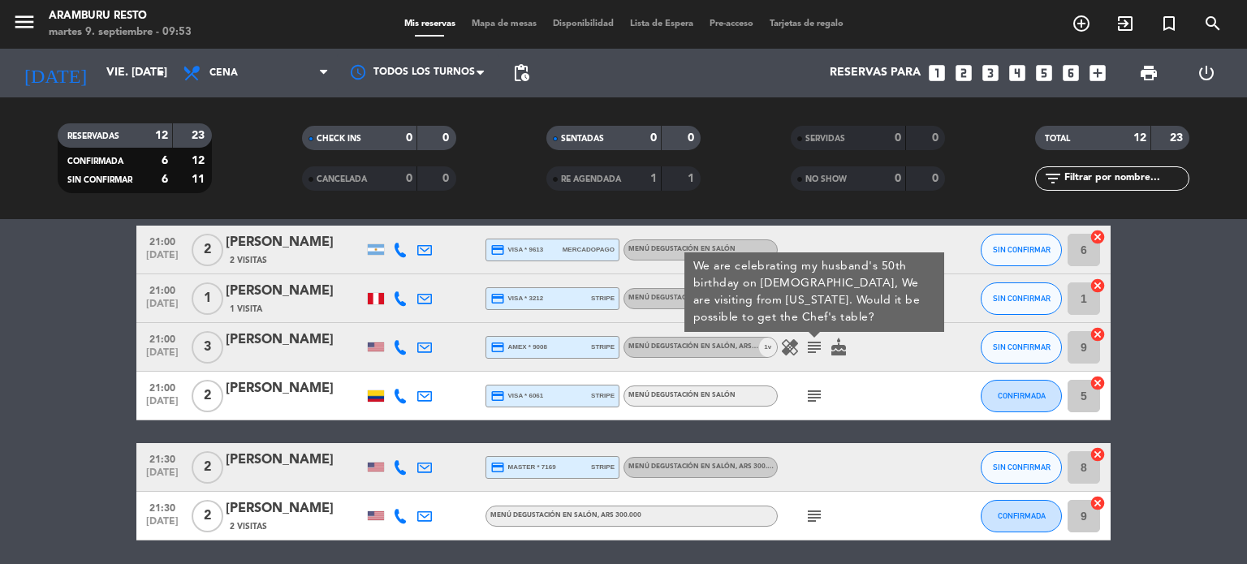
click at [267, 335] on div "[PERSON_NAME]" at bounding box center [295, 340] width 138 height 21
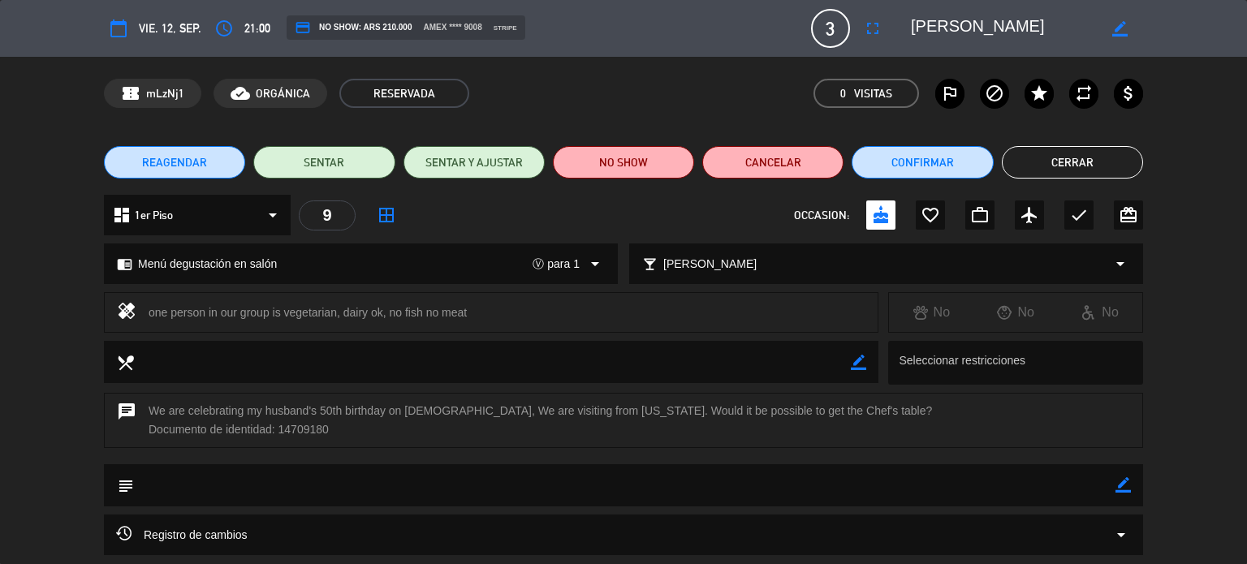
drag, startPoint x: 1127, startPoint y: 486, endPoint x: 988, endPoint y: 489, distance: 138.8
click at [1109, 486] on div "subject border_color" at bounding box center [623, 485] width 1039 height 42
click at [926, 482] on textarea at bounding box center [624, 484] width 981 height 41
click at [1122, 484] on icon "border_color" at bounding box center [1122, 484] width 15 height 15
drag, startPoint x: 1041, startPoint y: 493, endPoint x: 1012, endPoint y: 493, distance: 28.4
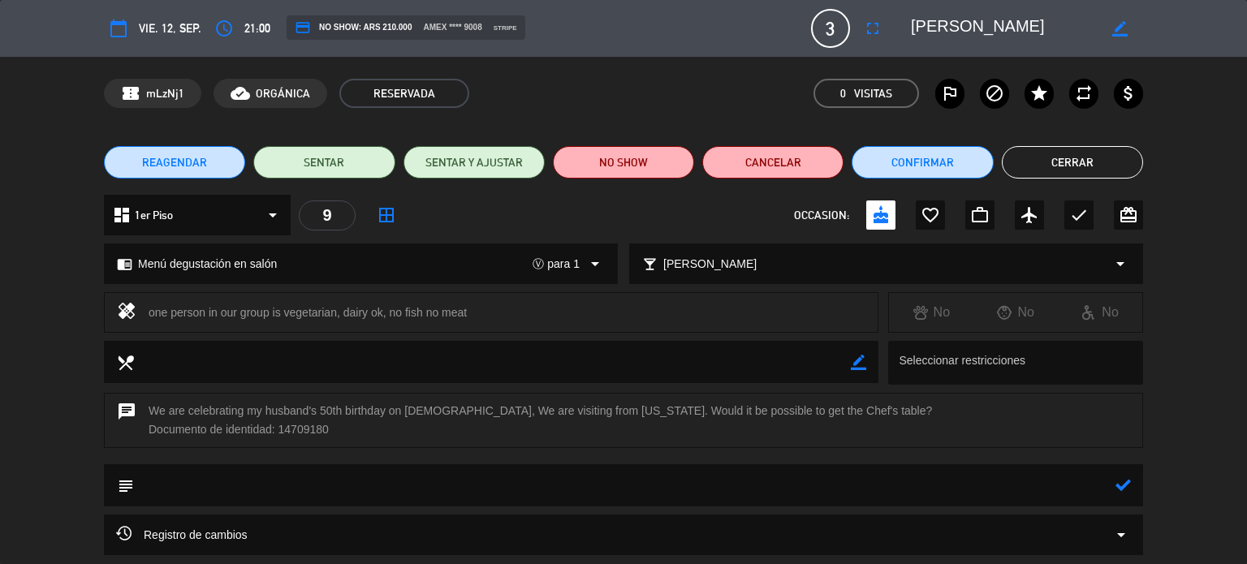
click at [1038, 493] on textarea at bounding box center [624, 484] width 981 height 41
type textarea "SON [DEMOGRAPHIC_DATA] VEGES"
click at [1123, 482] on icon at bounding box center [1122, 484] width 15 height 15
click at [1067, 158] on button "Cerrar" at bounding box center [1072, 162] width 141 height 32
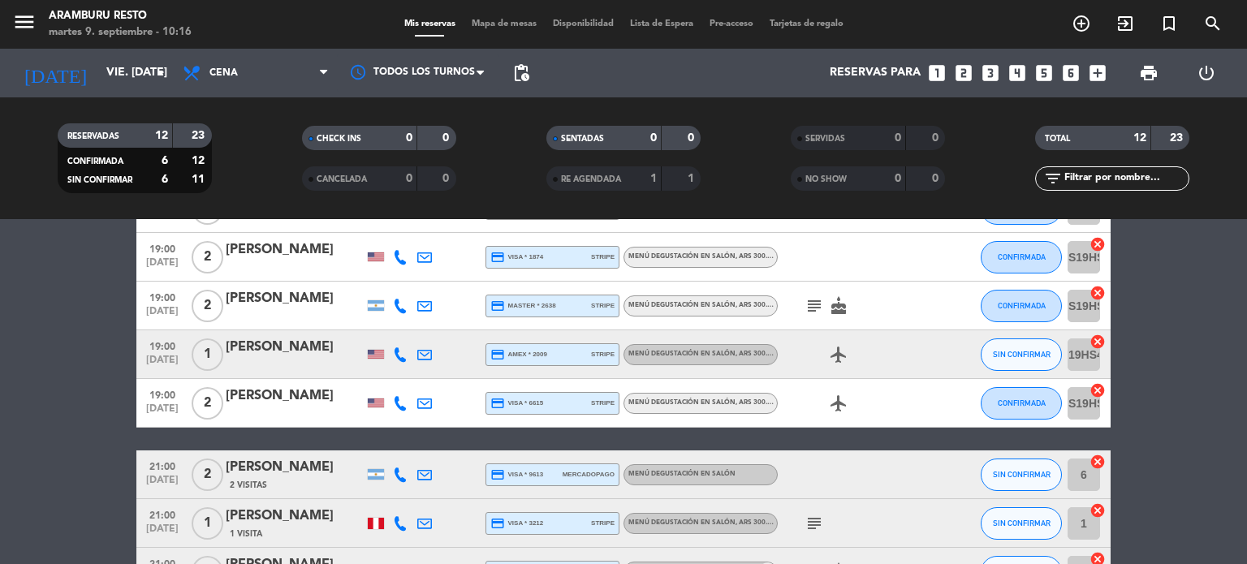
scroll to position [0, 0]
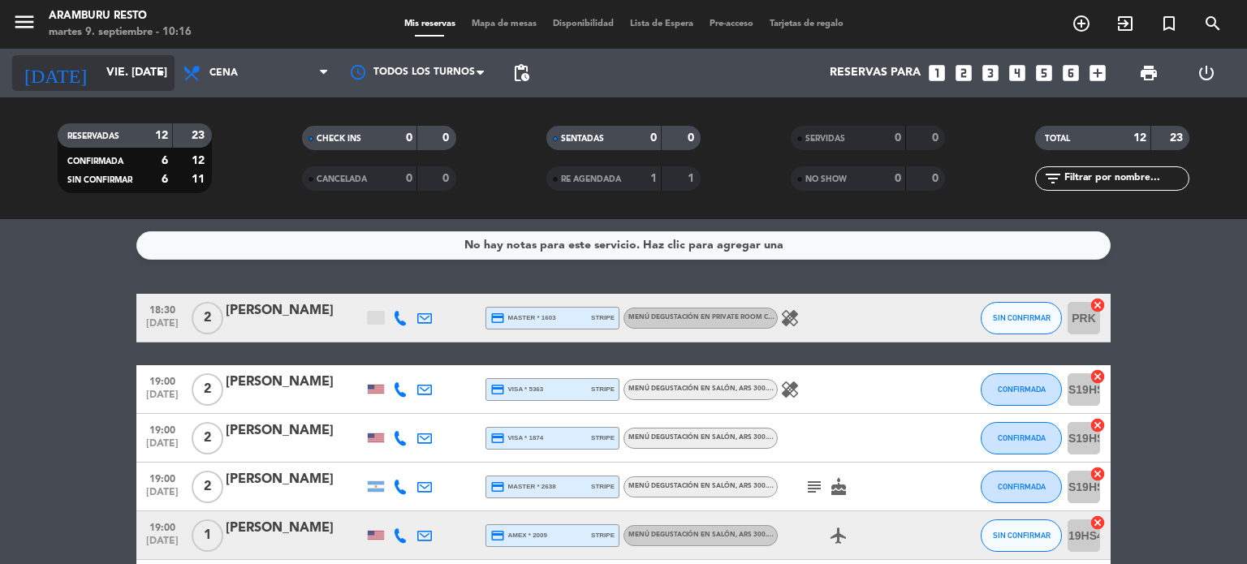
click at [98, 80] on input "vie. [DATE]" at bounding box center [175, 72] width 154 height 29
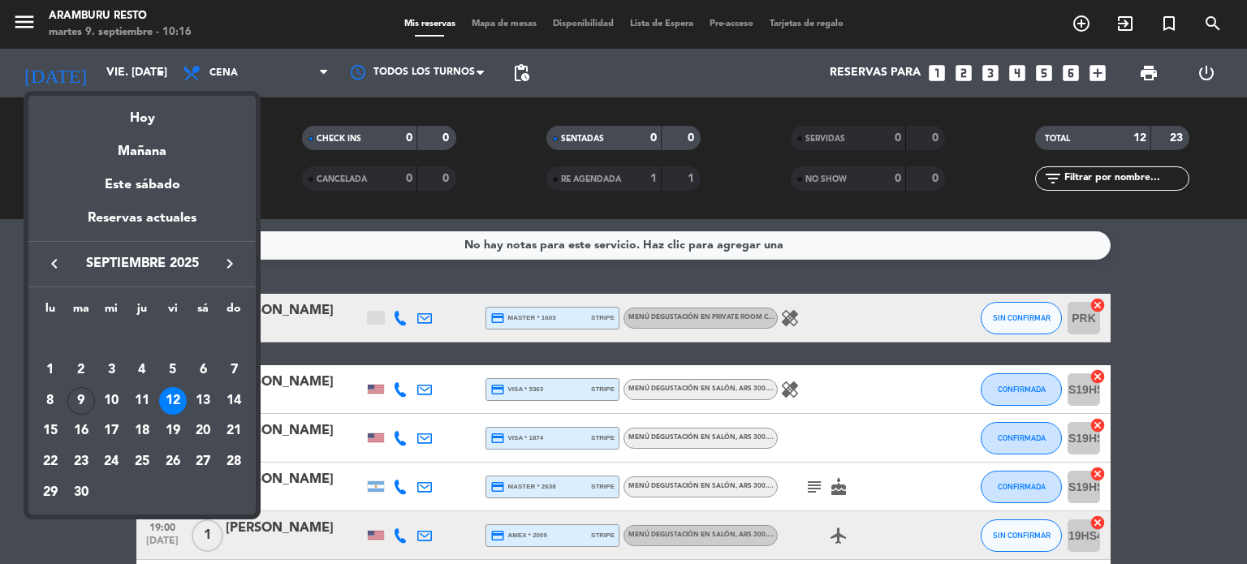
drag, startPoint x: 88, startPoint y: 405, endPoint x: 118, endPoint y: 407, distance: 30.1
click at [88, 404] on div "9" at bounding box center [81, 401] width 28 height 28
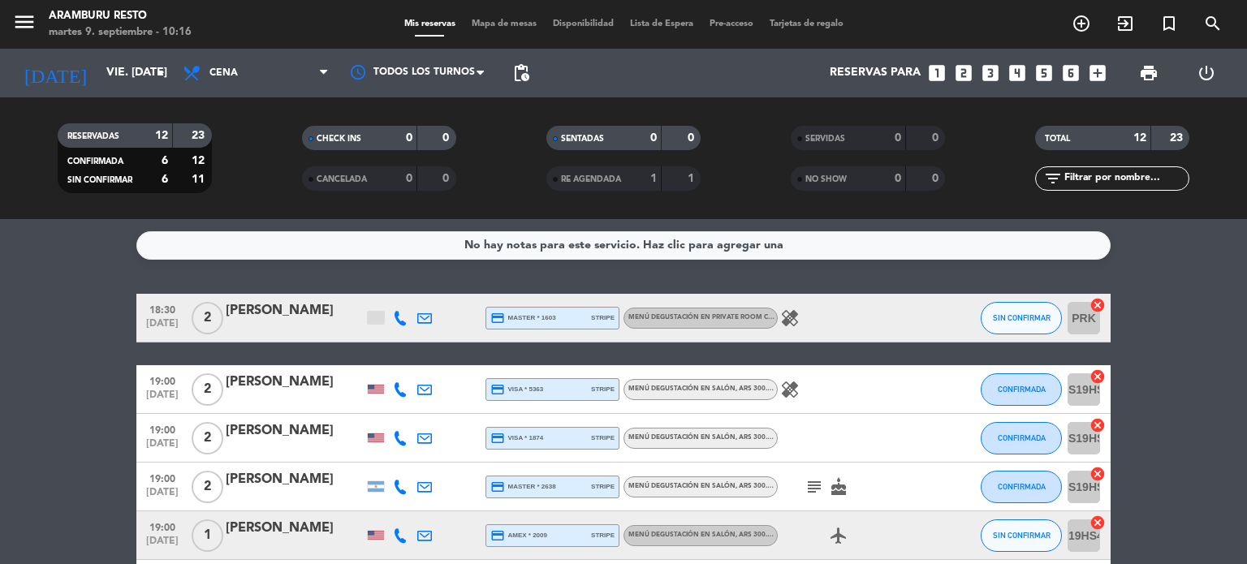
type input "[DATE] sep."
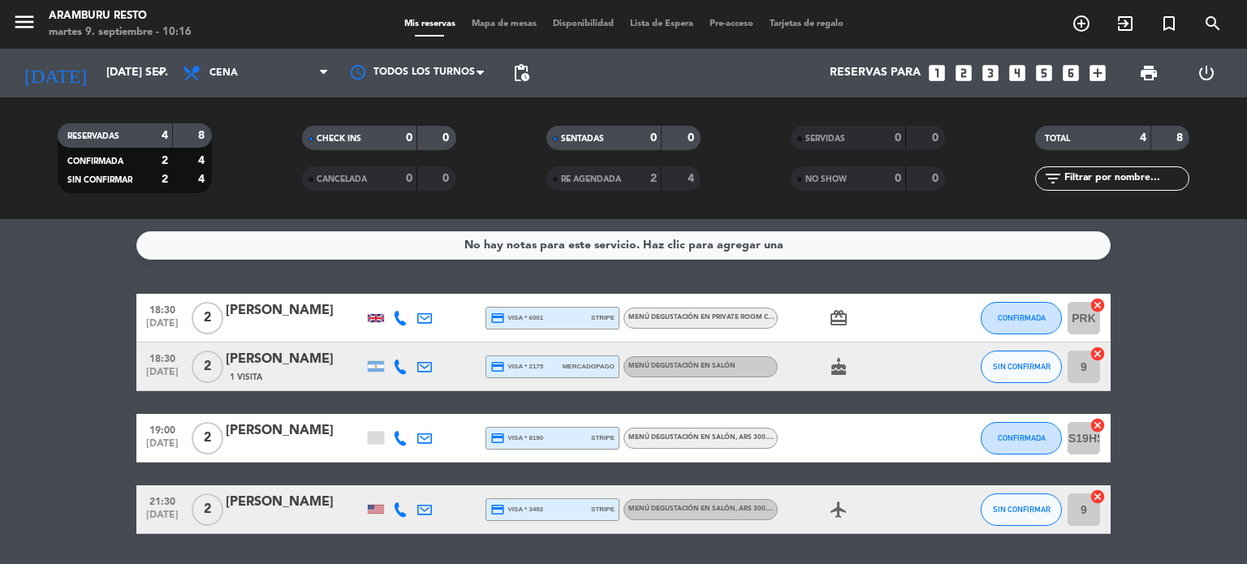
click at [428, 363] on icon at bounding box center [424, 367] width 15 height 15
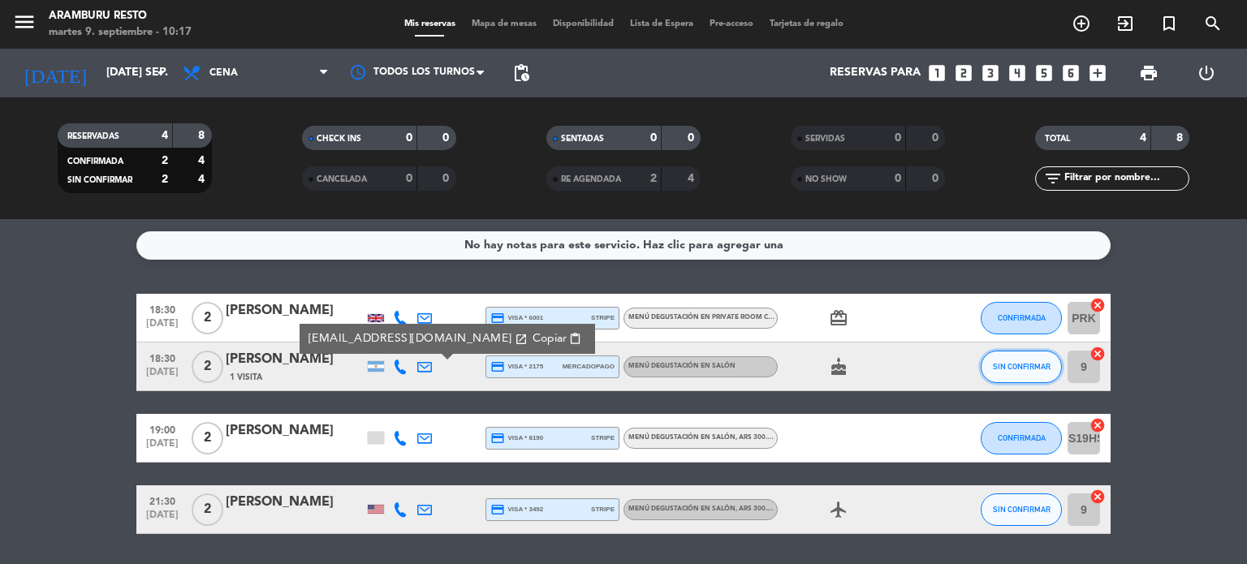
click at [998, 366] on span "SIN CONFIRMAR" at bounding box center [1022, 366] width 58 height 9
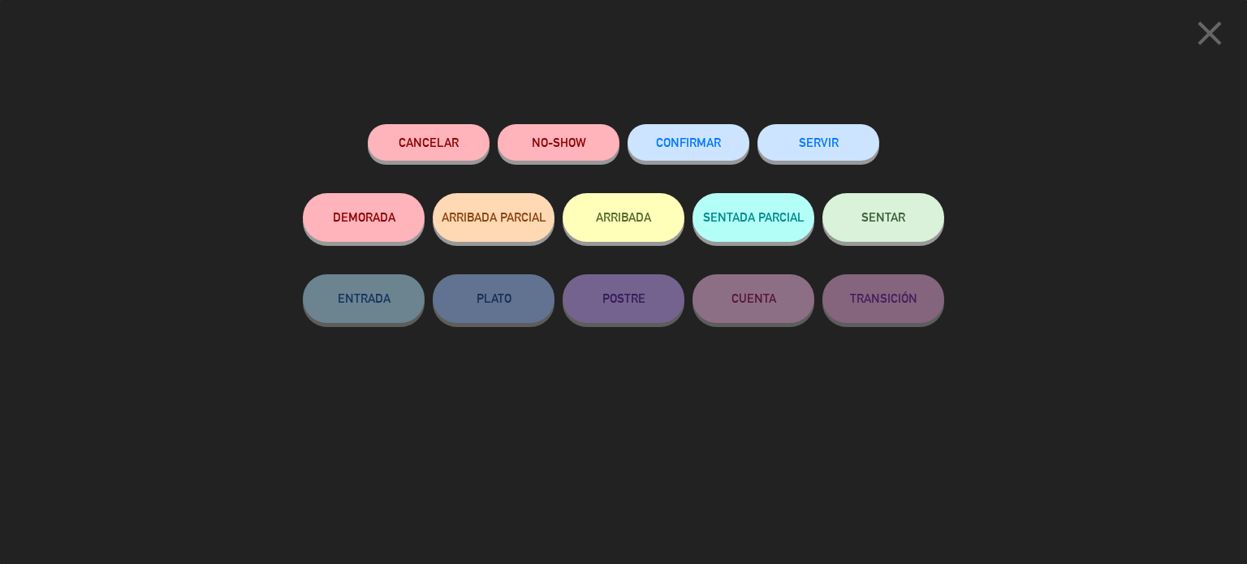
click at [693, 126] on button "CONFIRMAR" at bounding box center [688, 142] width 122 height 37
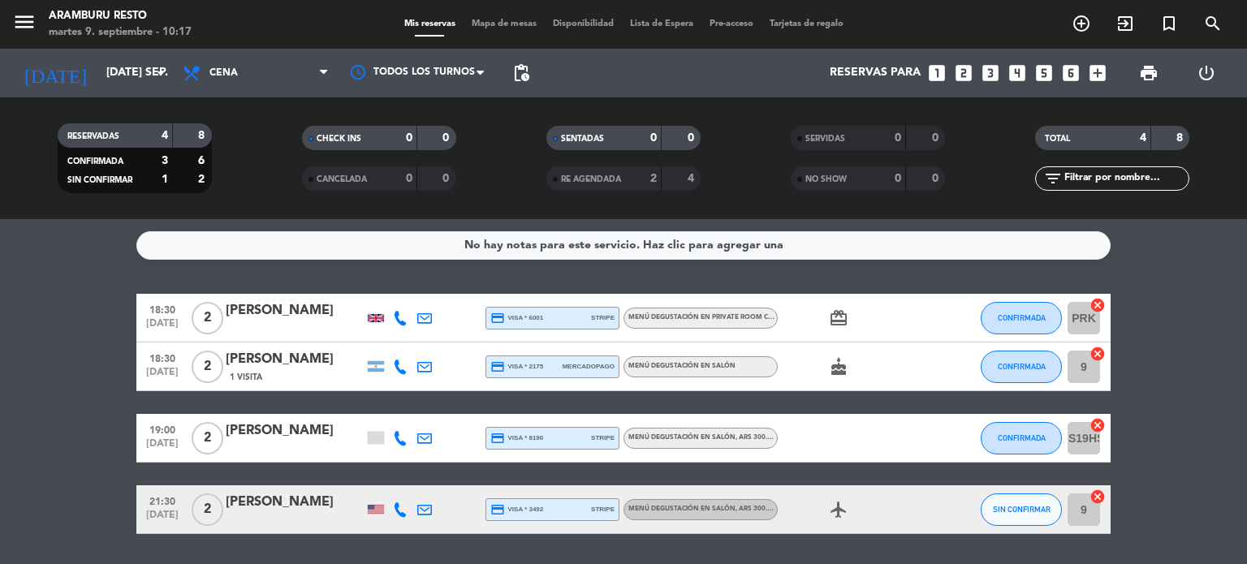
drag, startPoint x: 174, startPoint y: 484, endPoint x: 180, endPoint y: 459, distance: 26.0
click at [172, 479] on div "18:30 [DATE] 2 [PERSON_NAME] credit_card visa * 6001 stripe Menú degustación en…" at bounding box center [623, 414] width 974 height 240
click at [269, 433] on div "[PERSON_NAME]" at bounding box center [295, 430] width 138 height 21
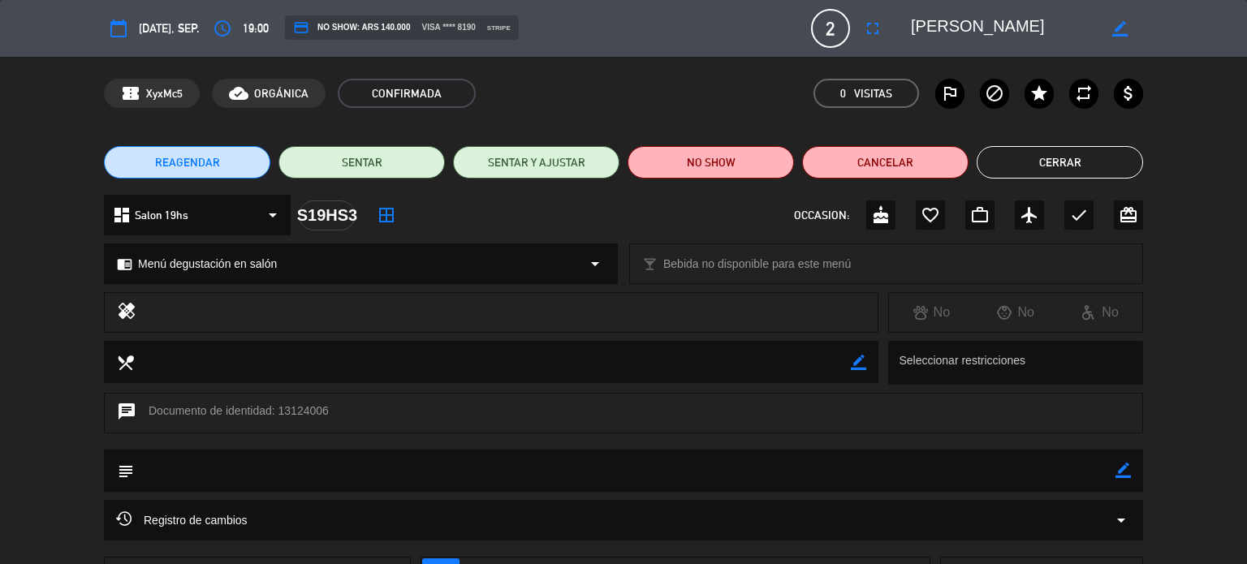
drag, startPoint x: 58, startPoint y: 355, endPoint x: 798, endPoint y: 145, distance: 769.3
click at [58, 353] on div "local_dining border_color Seleccionar restricciones" at bounding box center [623, 367] width 1247 height 52
click at [1090, 149] on button "Cerrar" at bounding box center [1059, 162] width 166 height 32
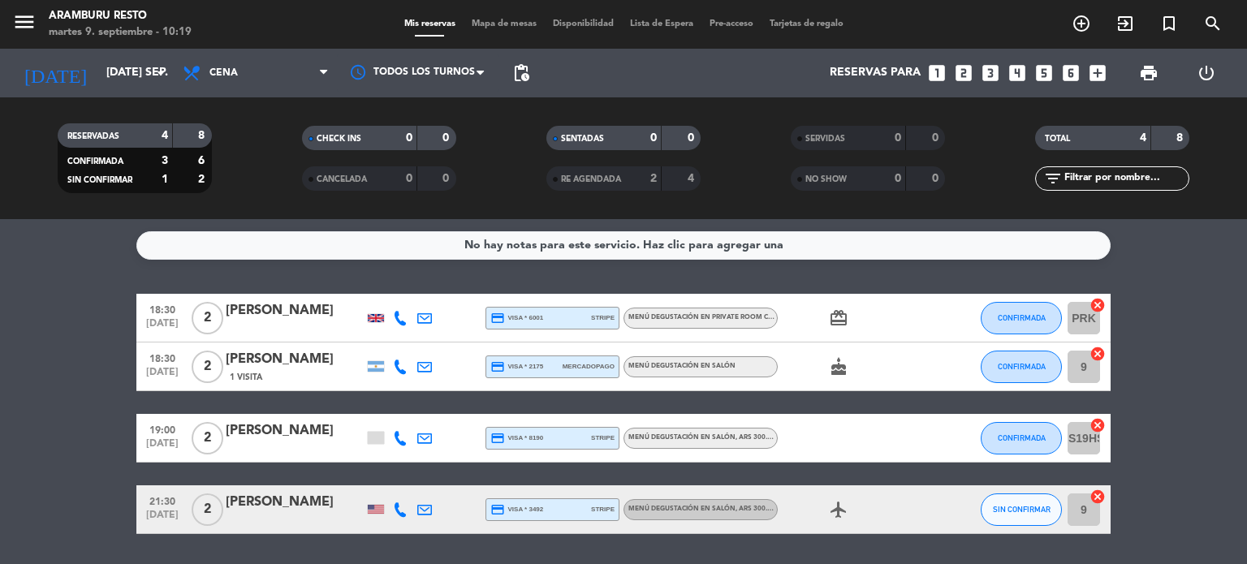
drag, startPoint x: 0, startPoint y: 400, endPoint x: 210, endPoint y: 381, distance: 211.1
click at [3, 398] on bookings-row "18:30 [DATE] 2 [PERSON_NAME] credit_card visa * 6001 stripe Menú degustación en…" at bounding box center [623, 414] width 1247 height 240
click at [1002, 499] on button "SIN CONFIRMAR" at bounding box center [1020, 509] width 81 height 32
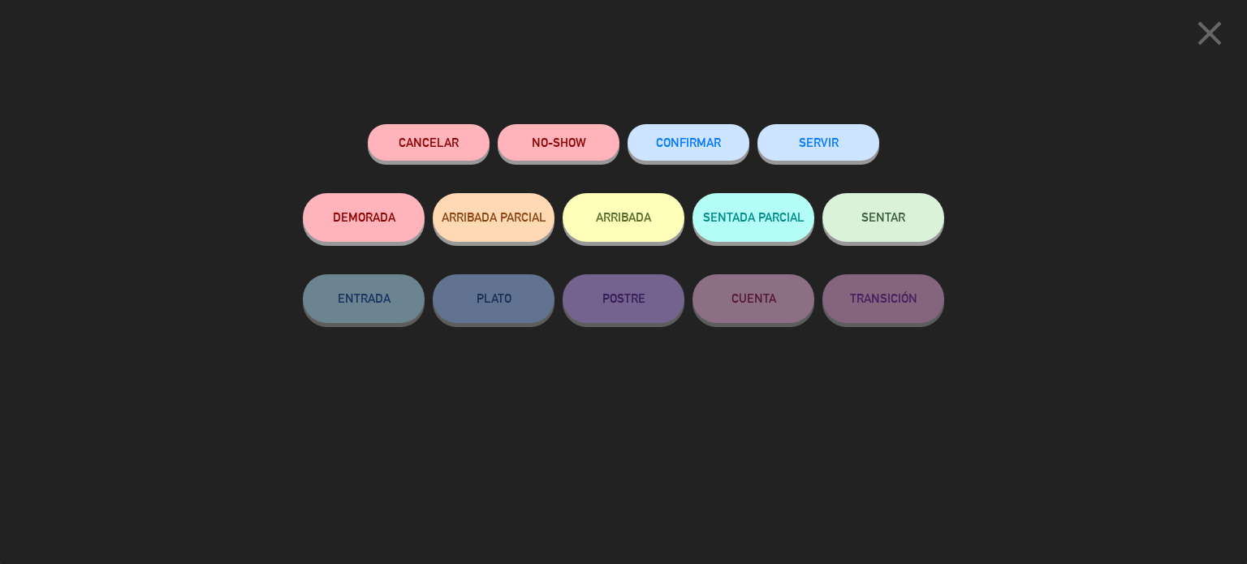
click at [675, 145] on span "CONFIRMAR" at bounding box center [688, 143] width 65 height 14
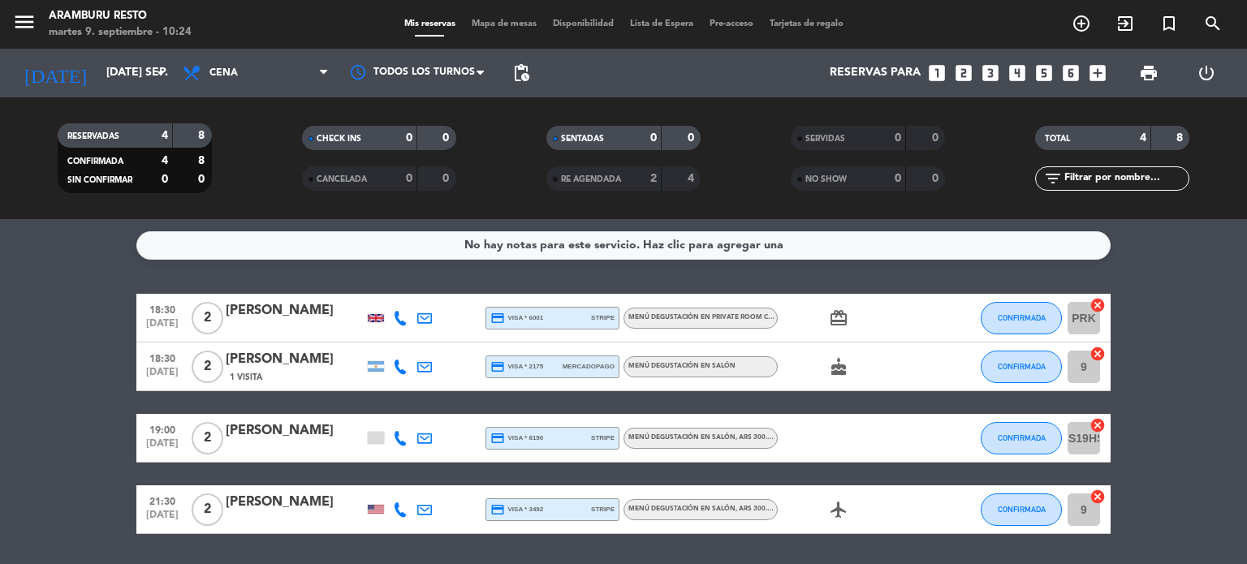
drag, startPoint x: 88, startPoint y: 350, endPoint x: 154, endPoint y: 46, distance: 310.8
click at [90, 332] on bookings-row "18:30 [DATE] 2 [PERSON_NAME] credit_card visa * 6001 stripe Menú degustación en…" at bounding box center [623, 414] width 1247 height 240
drag, startPoint x: 6, startPoint y: 385, endPoint x: 75, endPoint y: 112, distance: 281.3
click at [8, 373] on bookings-row "18:30 [DATE] 2 [PERSON_NAME] credit_card visa * 6001 stripe Menú degustación en…" at bounding box center [623, 414] width 1247 height 240
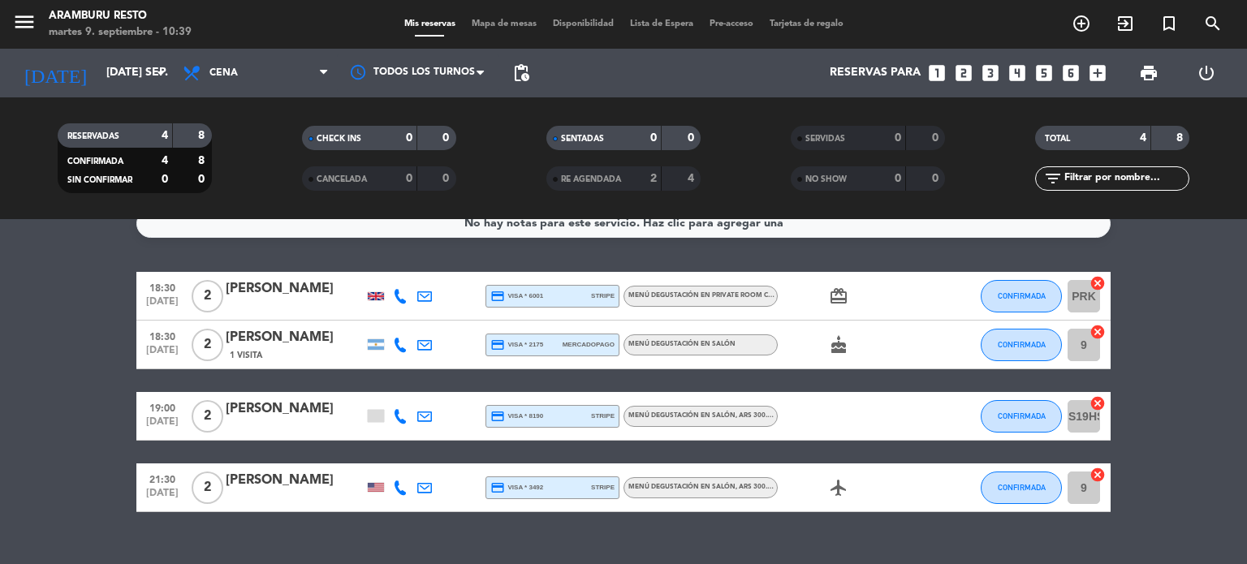
scroll to position [50, 0]
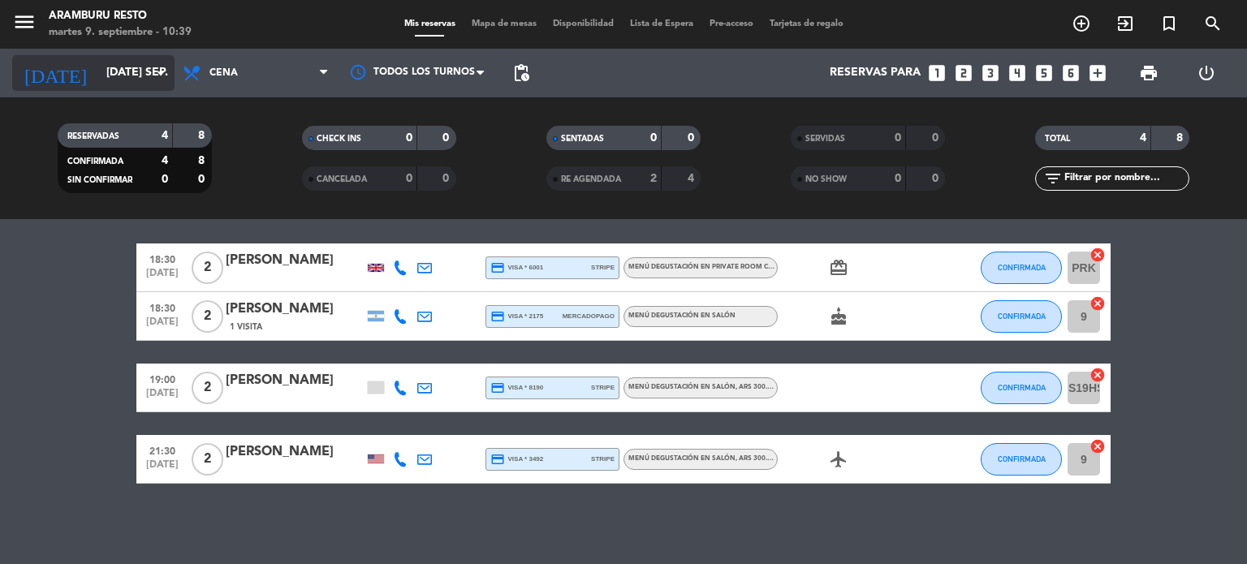
click at [160, 80] on icon "arrow_drop_down" at bounding box center [160, 72] width 19 height 19
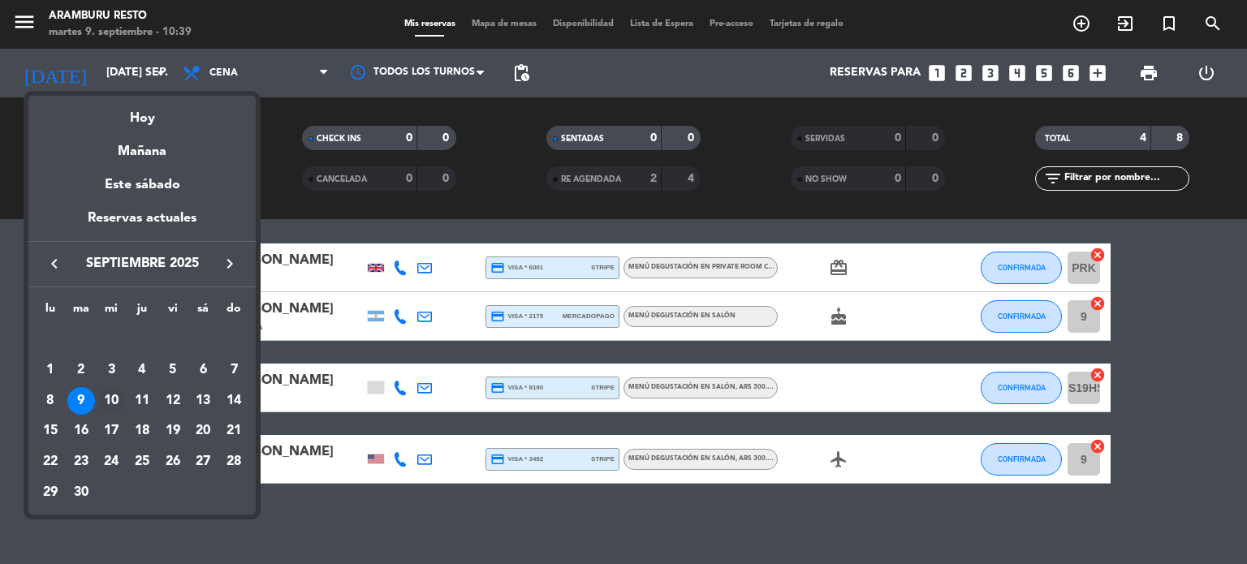
click at [113, 395] on div "10" at bounding box center [111, 401] width 28 height 28
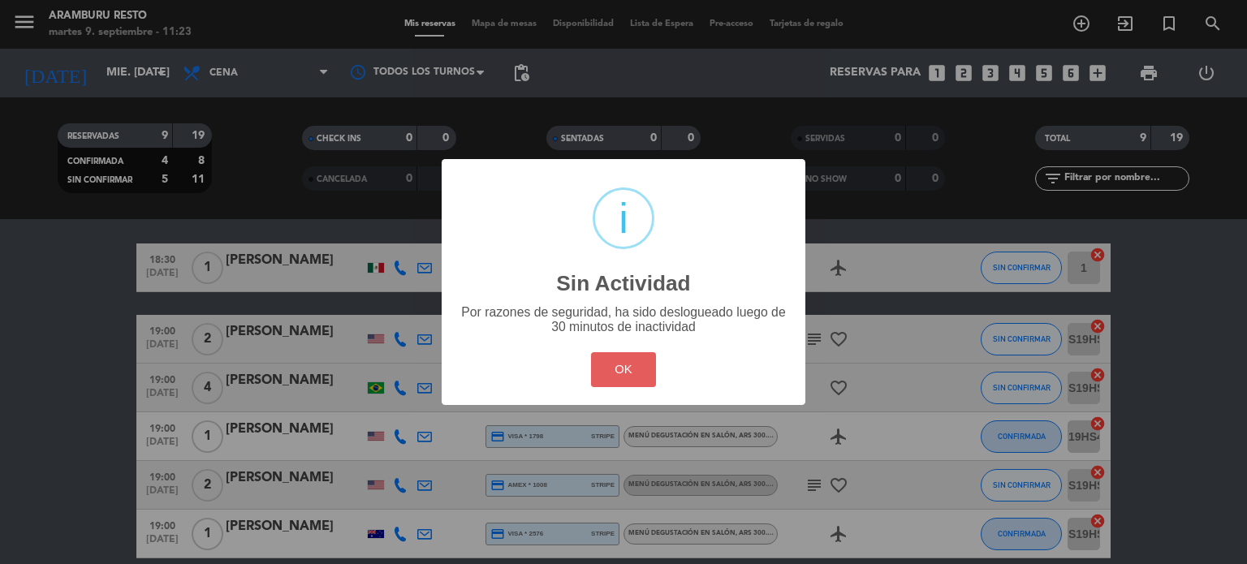
type input "[DATE] sep."
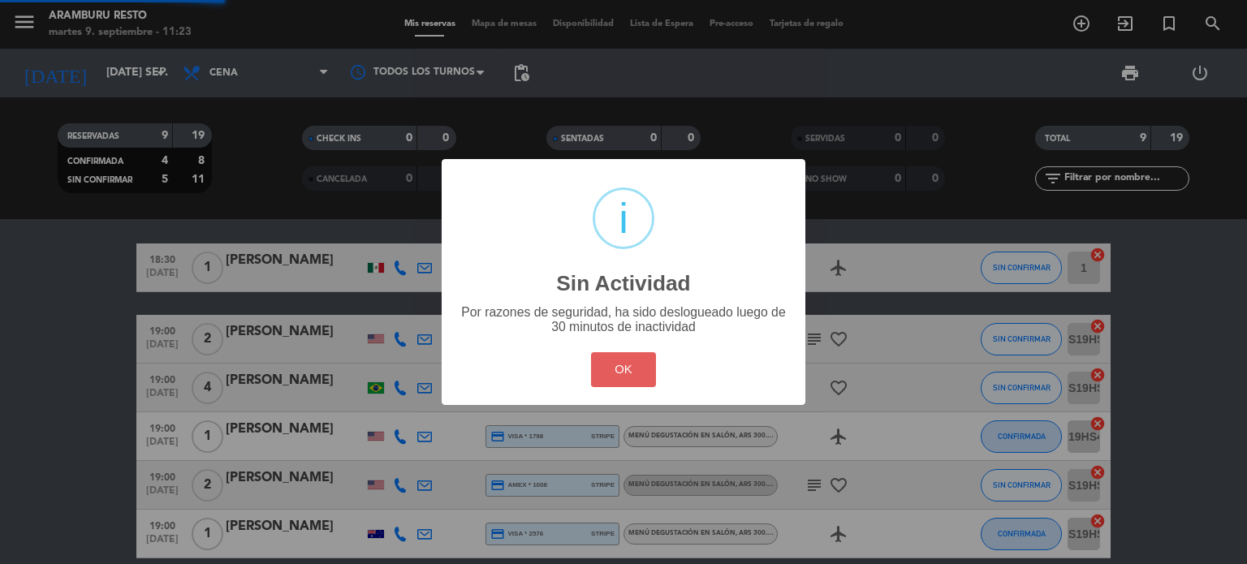
click at [623, 371] on button "OK" at bounding box center [624, 369] width 66 height 35
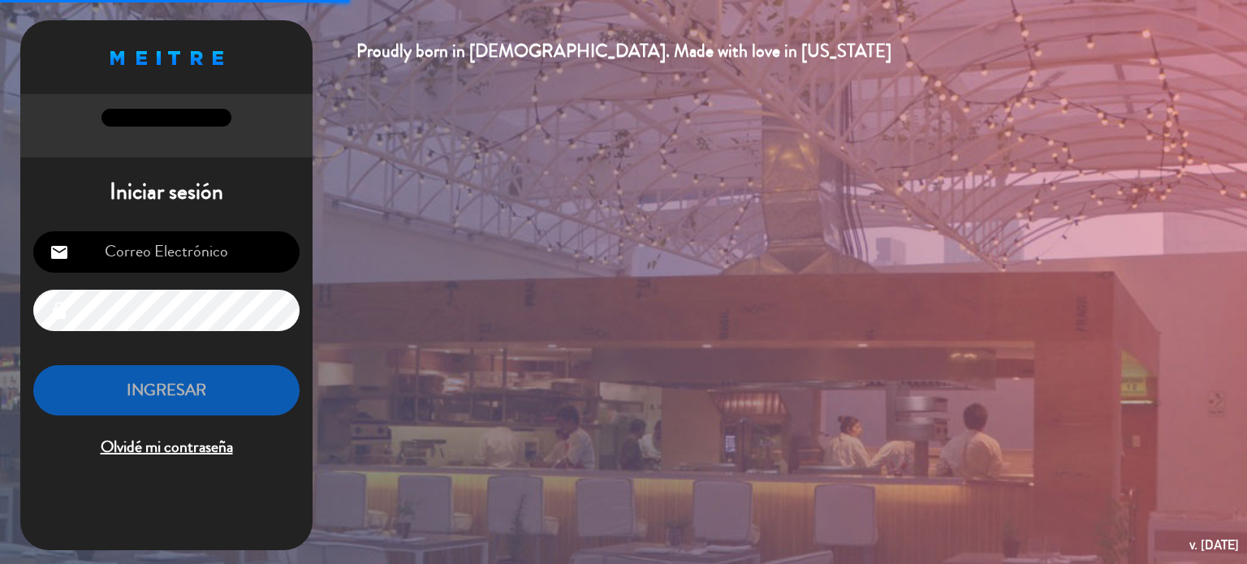
type input "[EMAIL_ADDRESS][DOMAIN_NAME]"
